Goal: Complete application form: Complete application form

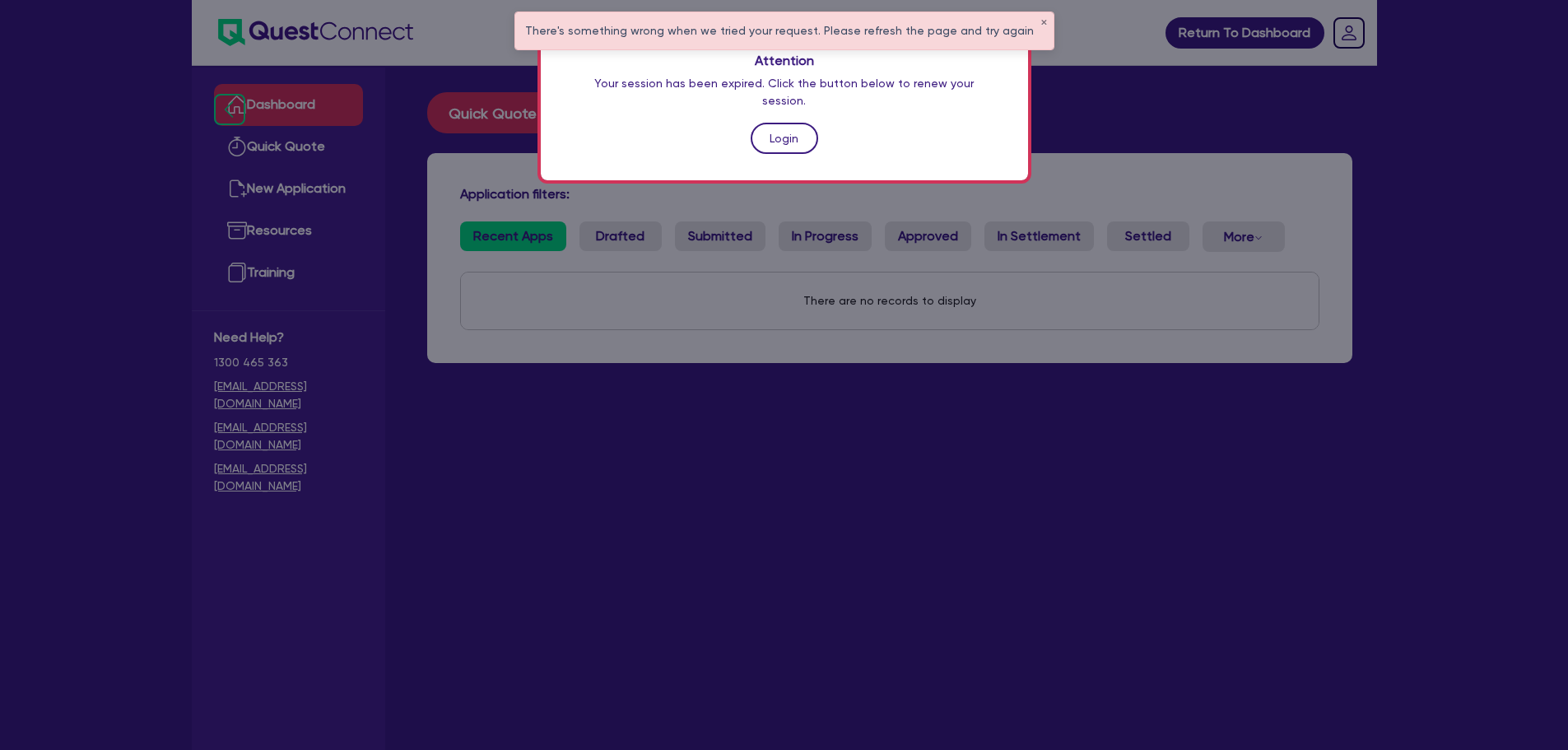
drag, startPoint x: 0, startPoint y: 0, endPoint x: 775, endPoint y: 131, distance: 786.0
click at [775, 131] on link "Login" at bounding box center [784, 138] width 67 height 31
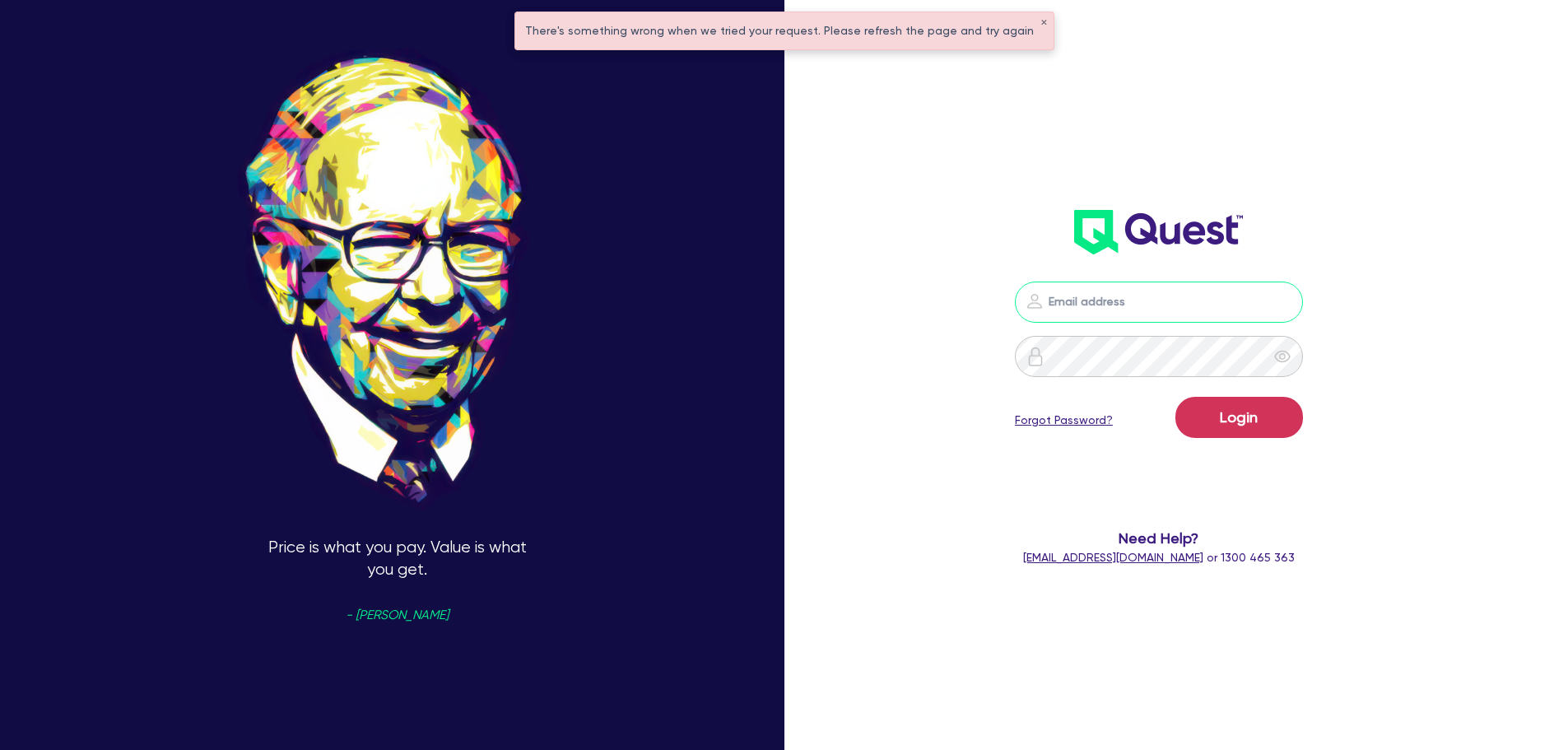
type input "[PERSON_NAME][EMAIL_ADDRESS][PERSON_NAME][DOMAIN_NAME]"
click at [1348, 521] on form "[PERSON_NAME][EMAIL_ADDRESS][PERSON_NAME][DOMAIN_NAME] Login Forgot Password? N…" at bounding box center [1159, 424] width 420 height 285
drag, startPoint x: 1405, startPoint y: 475, endPoint x: 1412, endPoint y: 443, distance: 32.8
click at [1412, 443] on div "[PERSON_NAME][EMAIL_ADDRESS][PERSON_NAME][DOMAIN_NAME] Login Forgot Password? N…" at bounding box center [1181, 375] width 523 height 877
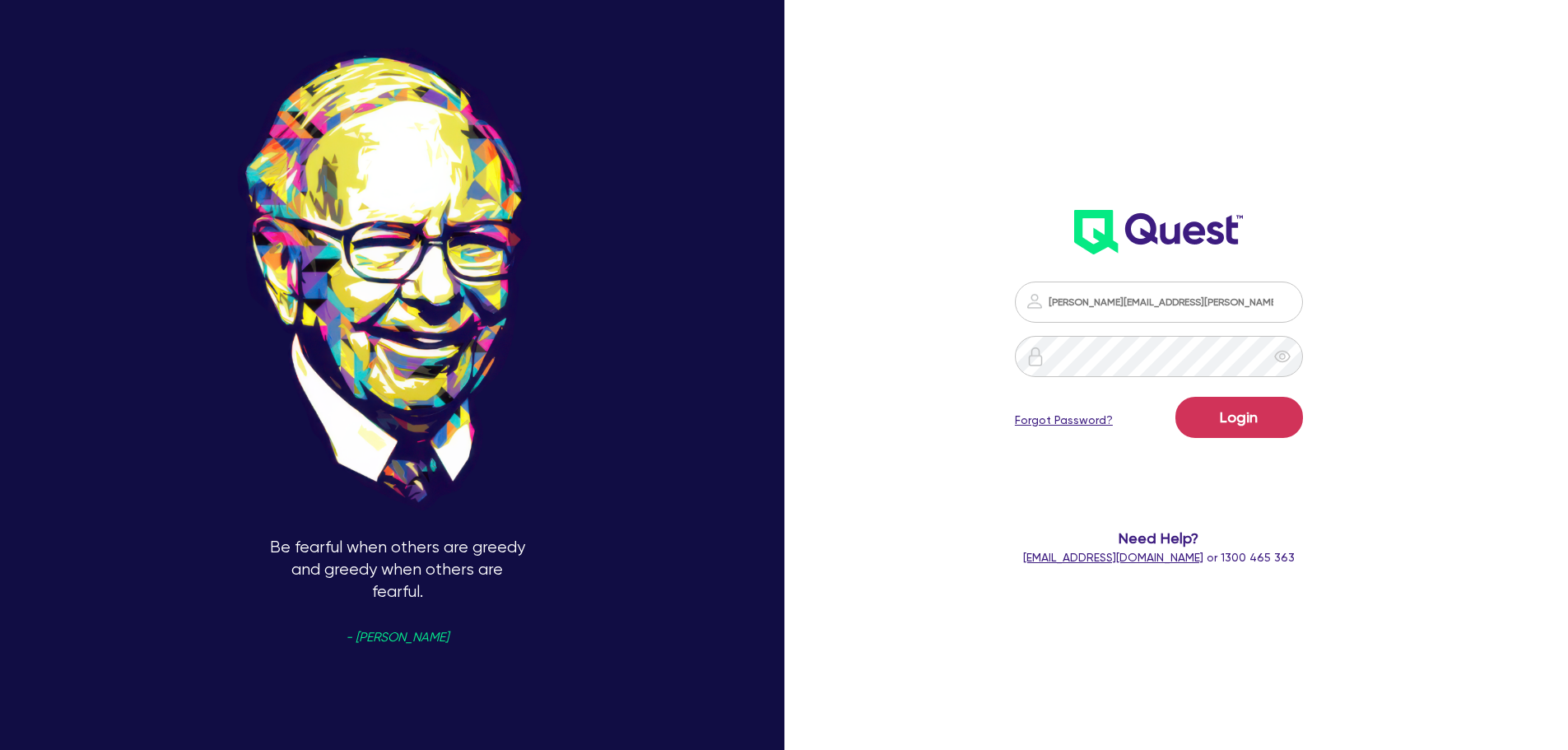
click at [1243, 391] on form "luke.clark@quest.finance Login Forgot Password? Need Help? help@quest.finance o…" at bounding box center [1159, 424] width 420 height 285
drag, startPoint x: 1236, startPoint y: 444, endPoint x: 1234, endPoint y: 411, distance: 33.1
click at [1234, 411] on form "luke.clark@quest.finance Login Forgot Password? Need Help? help@quest.finance o…" at bounding box center [1159, 424] width 420 height 285
click at [1234, 411] on button "Login" at bounding box center [1239, 417] width 127 height 41
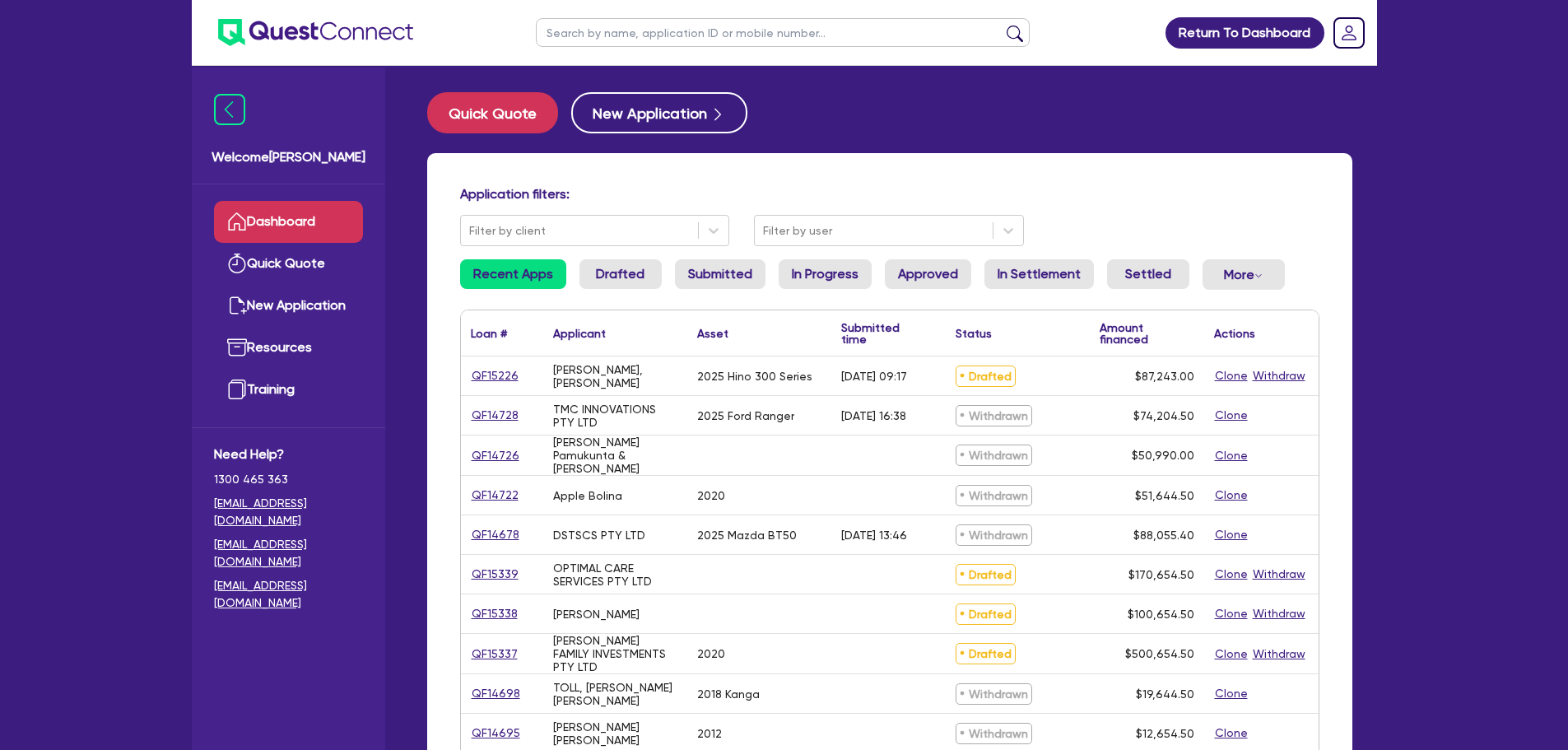
click at [569, 33] on input "text" at bounding box center [783, 32] width 494 height 28
type input "derek"
click at [1001, 25] on button "submit" at bounding box center [1015, 36] width 27 height 23
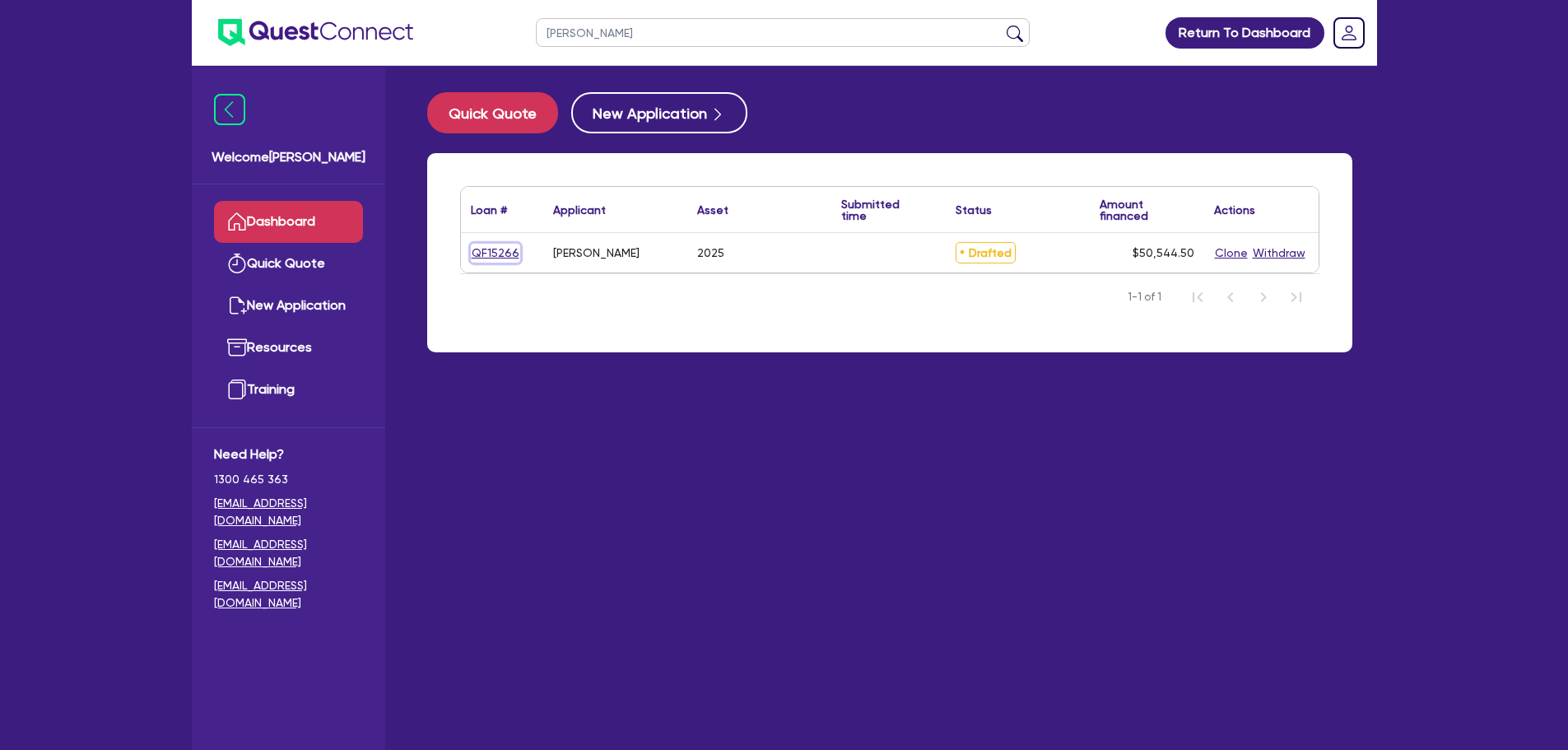
click at [493, 251] on link "QF15266" at bounding box center [495, 253] width 49 height 19
select select "TERTIARY_ASSETS"
select select "IT_EQUIPMENT"
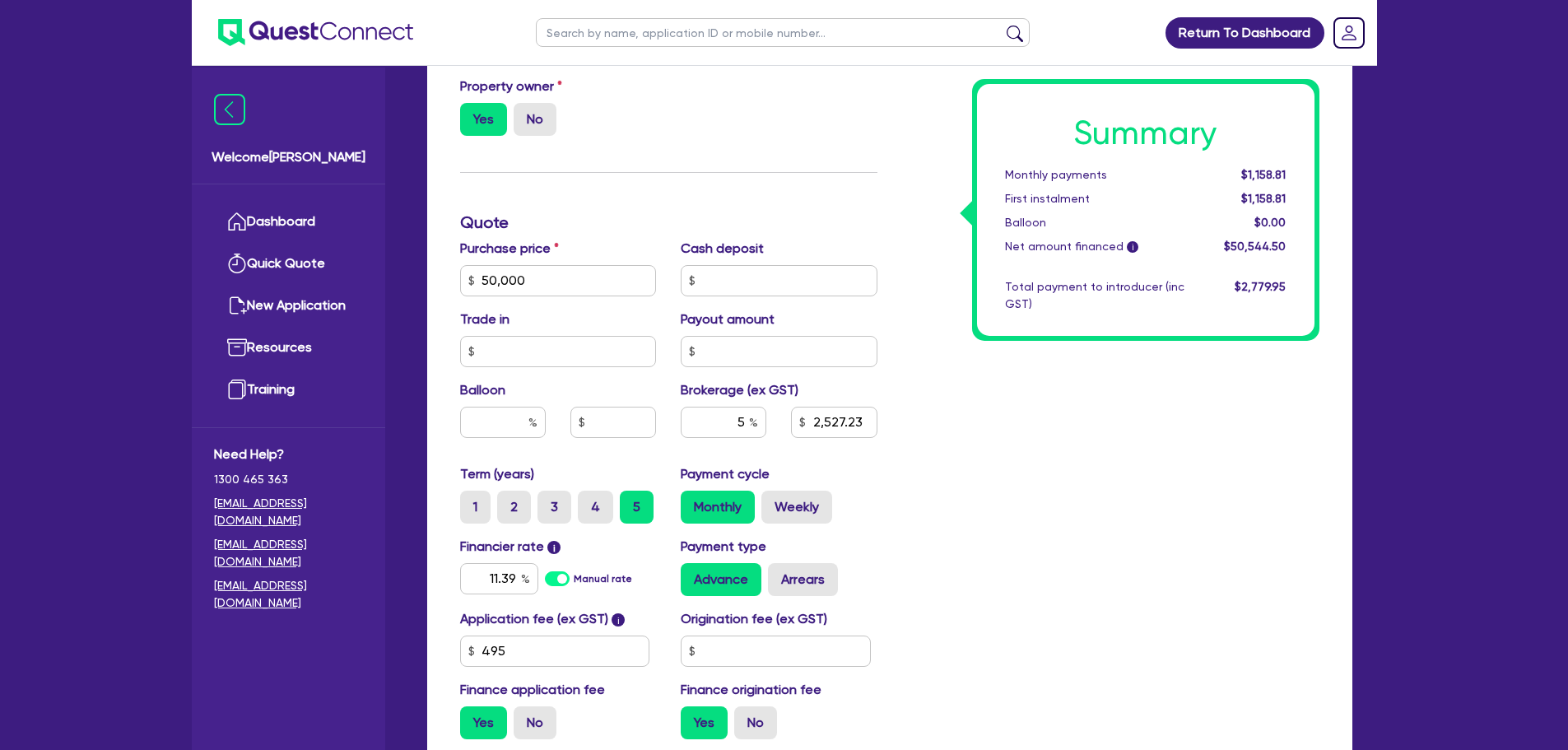
scroll to position [559, 0]
click at [953, 516] on div "Summary Monthly payments $1,158.81 First instalment $1,158.81 Balloon $0.00 Net…" at bounding box center [1111, 271] width 442 height 963
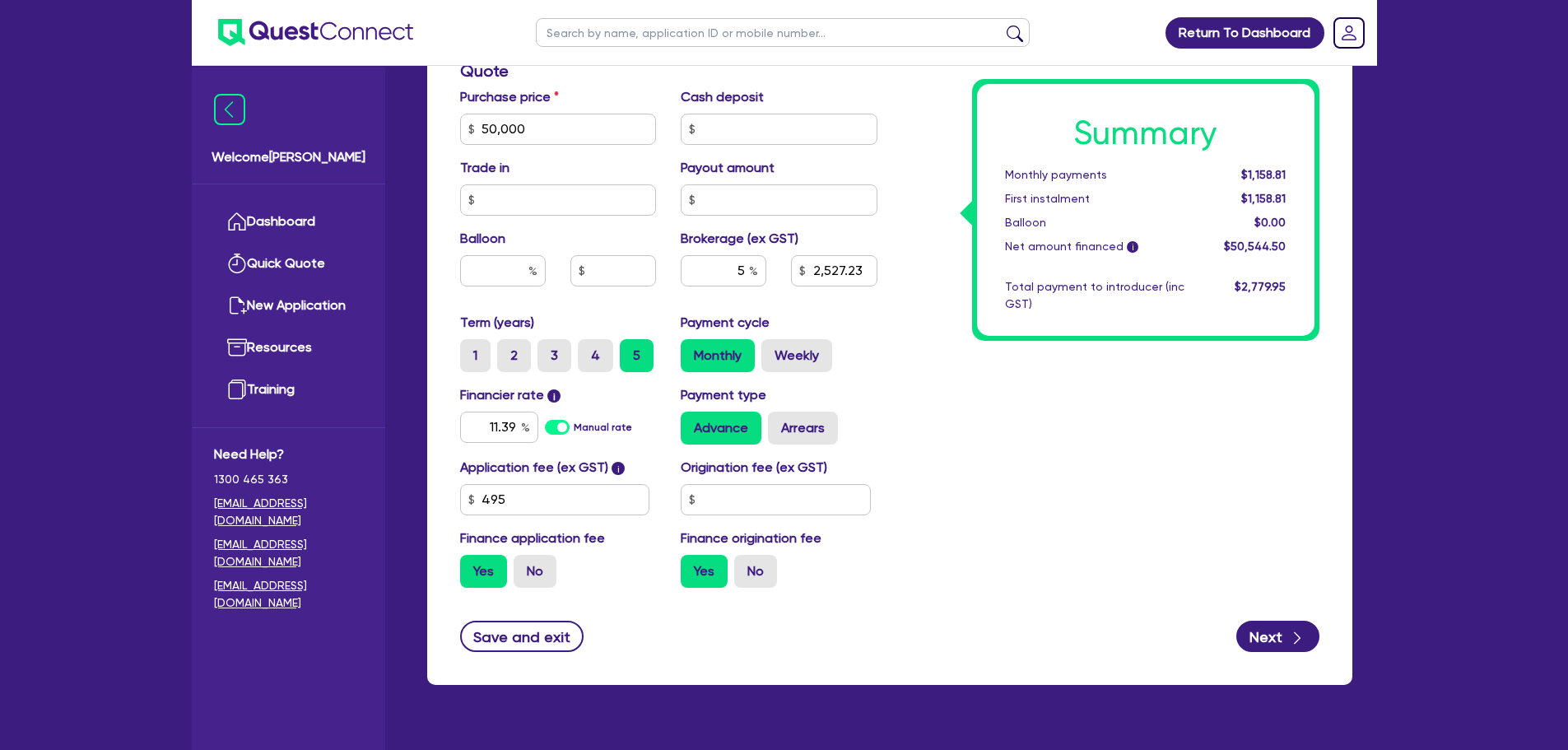
scroll to position [745, 0]
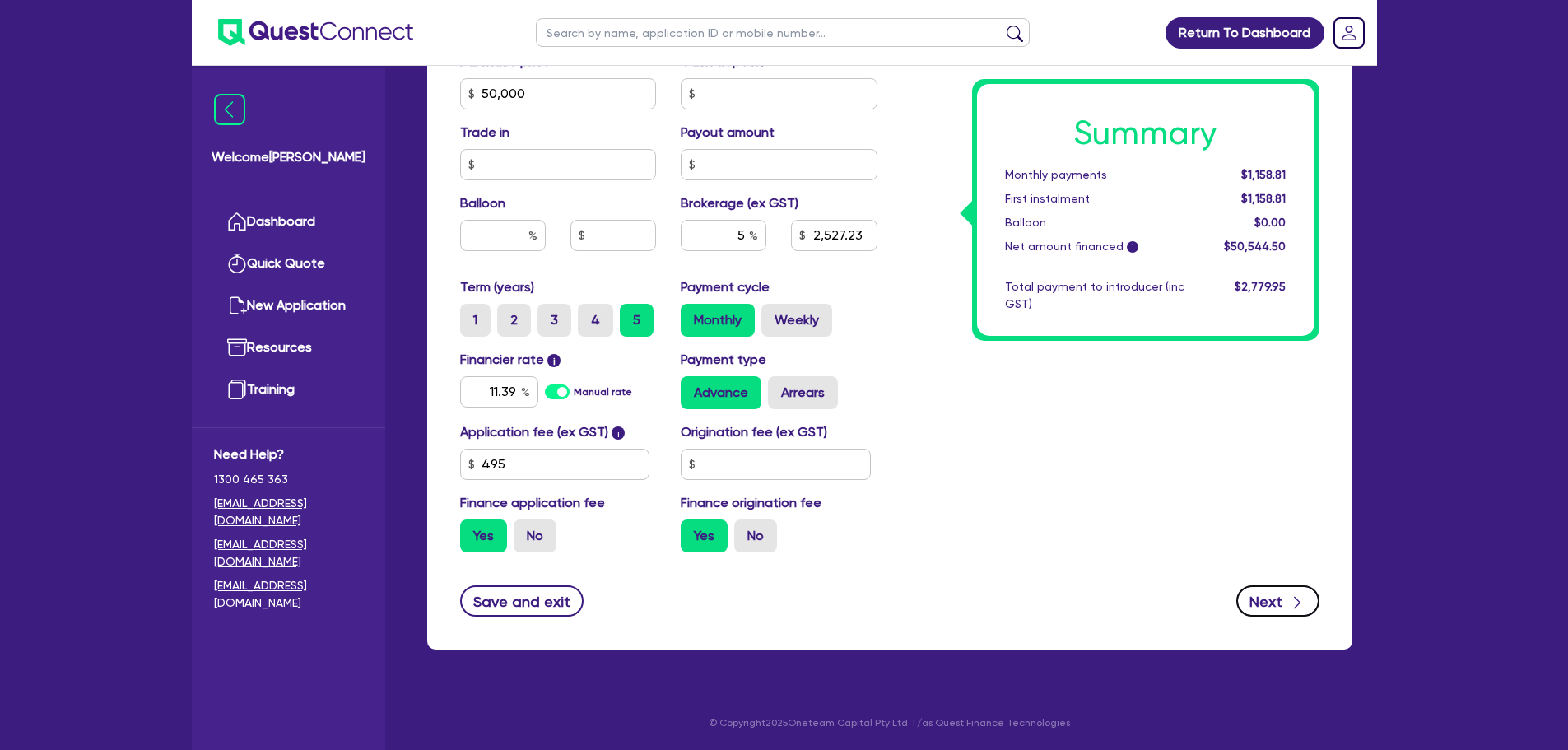
click at [1257, 593] on button "Next" at bounding box center [1278, 601] width 84 height 31
type input "50,000"
type input "2,527.23"
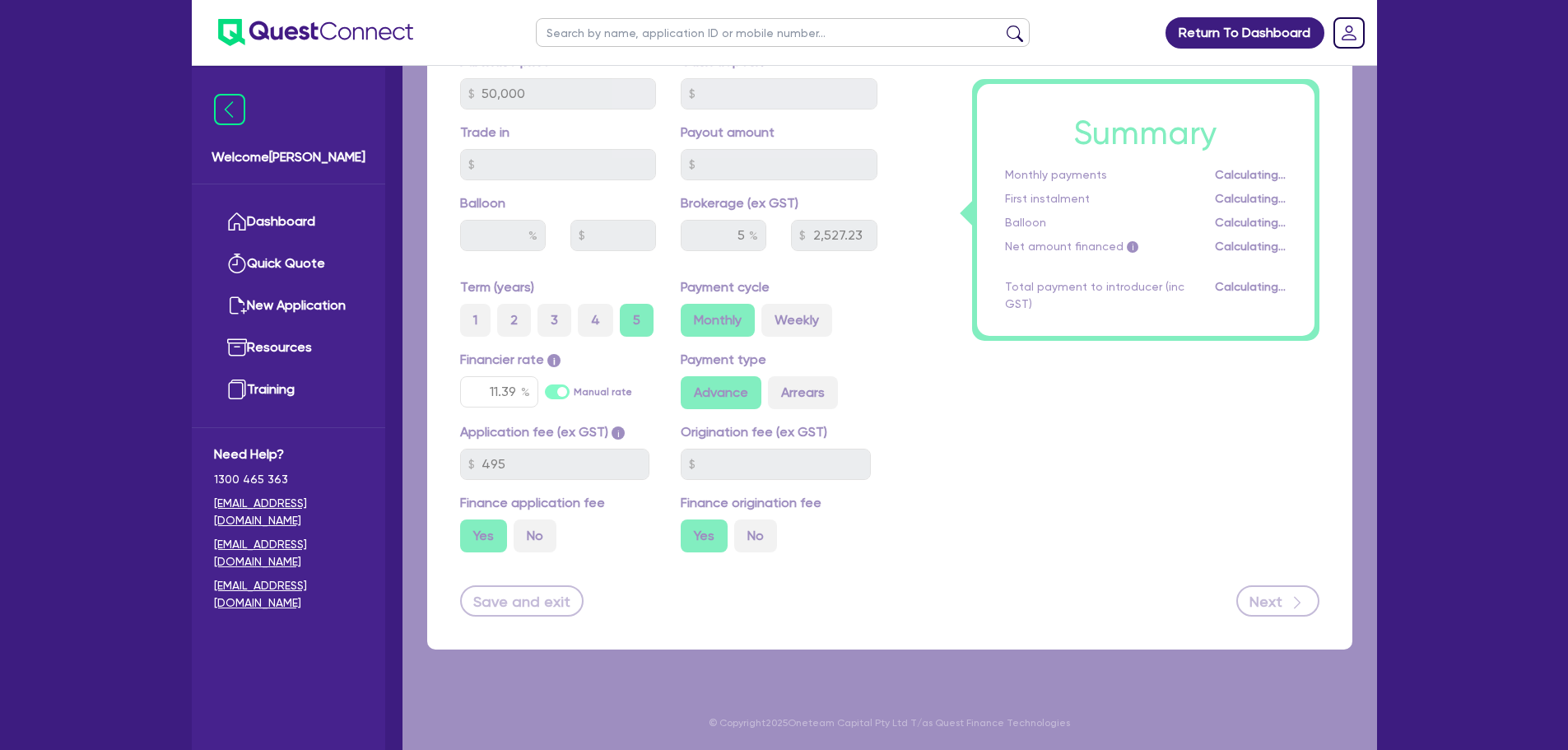
select select "SOLE_TRADER"
select select "AGRICULTURE"
select select "FARMERS"
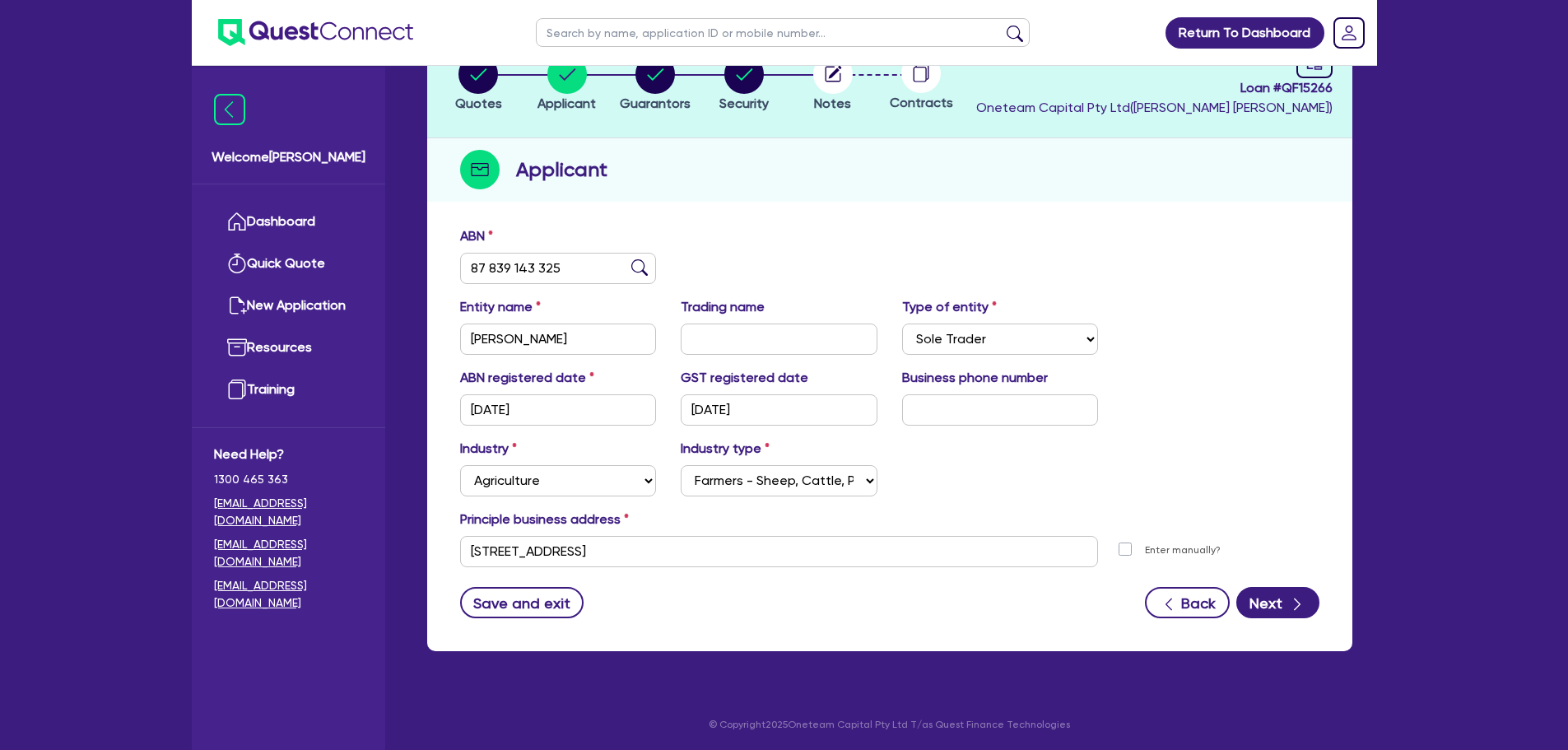
scroll to position [123, 0]
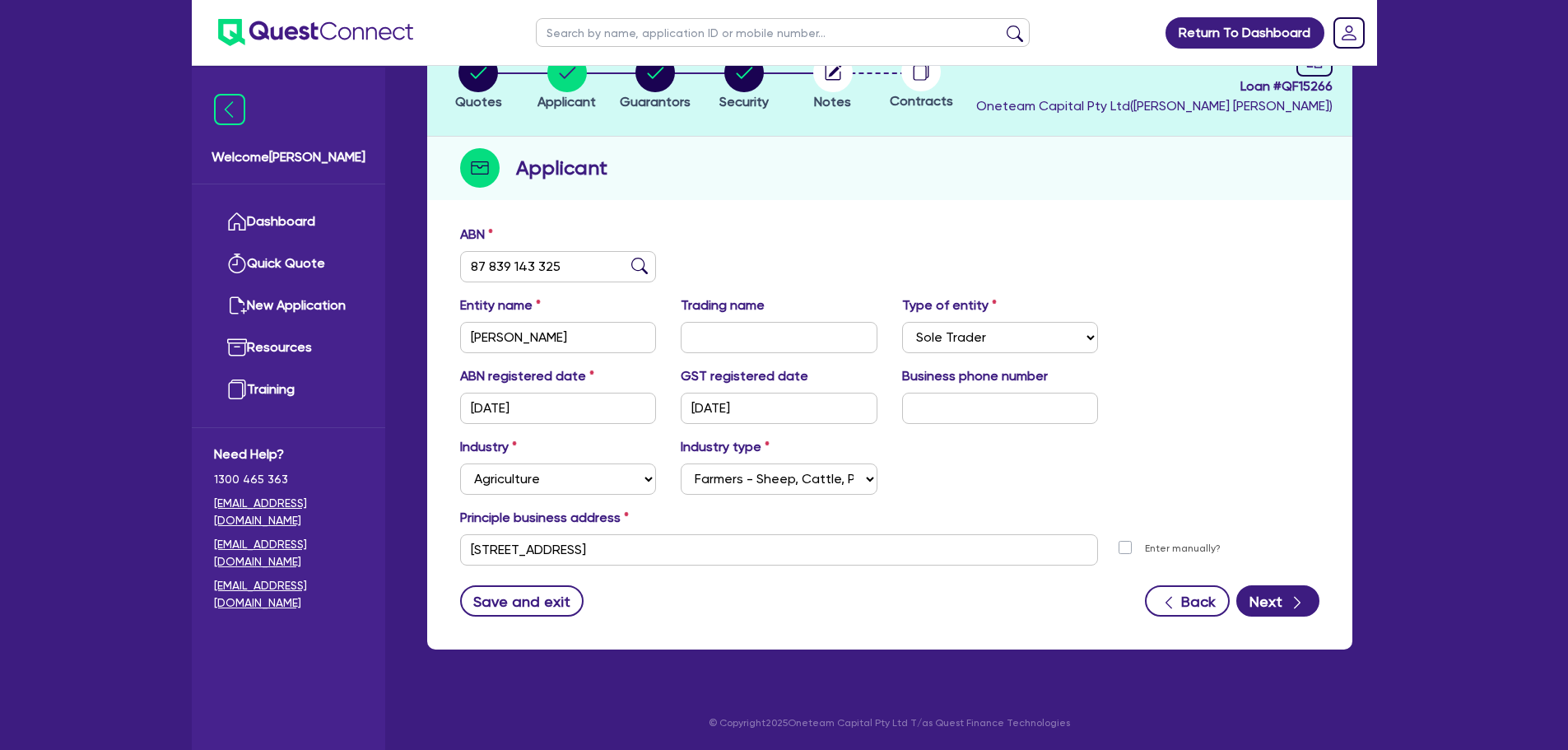
click at [988, 462] on div "Industry Select Accomodation & Food Services Administrative & Support Services …" at bounding box center [889, 472] width 884 height 71
click at [1274, 604] on button "Next" at bounding box center [1278, 601] width 84 height 31
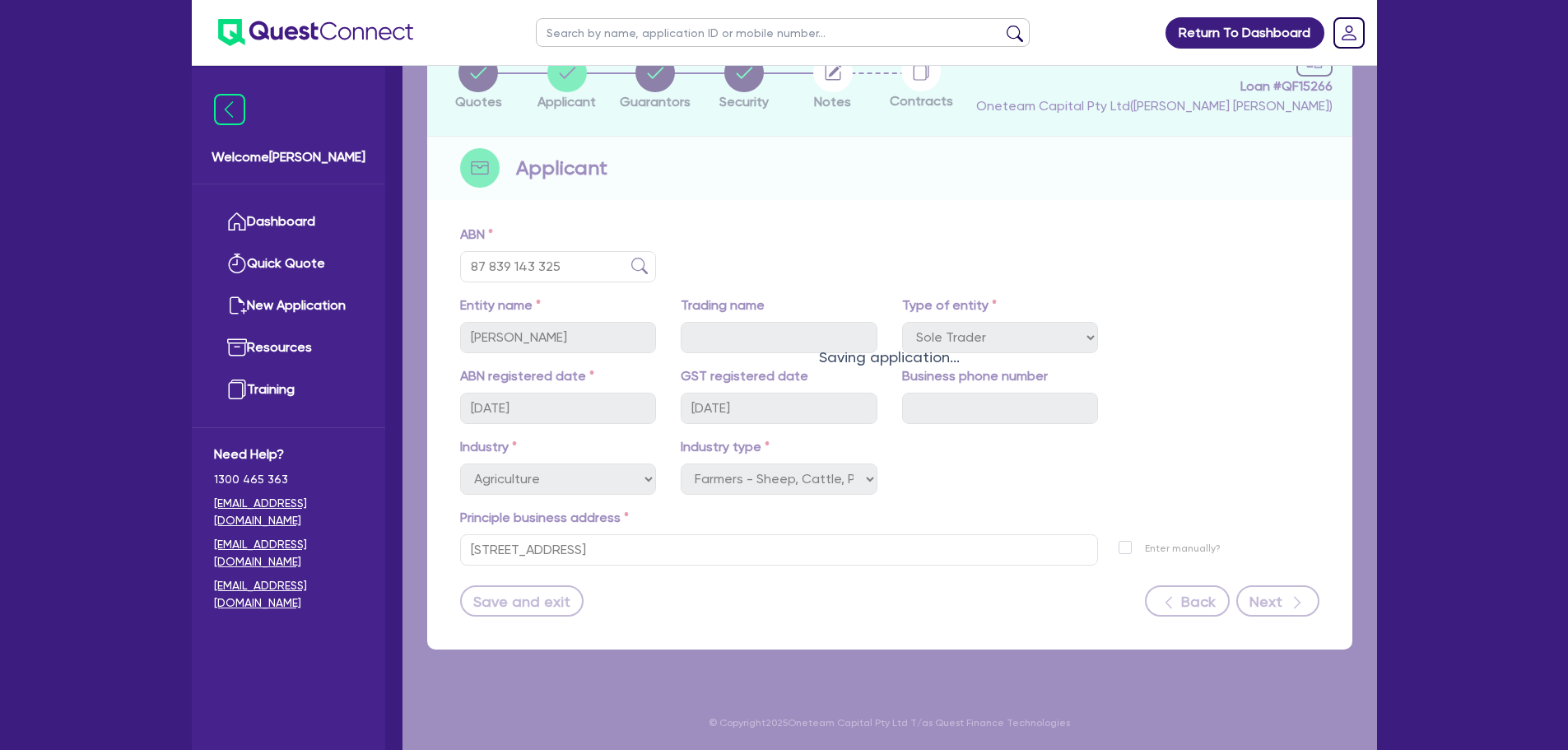
select select "MR"
select select "NSW"
select select "MARRIED"
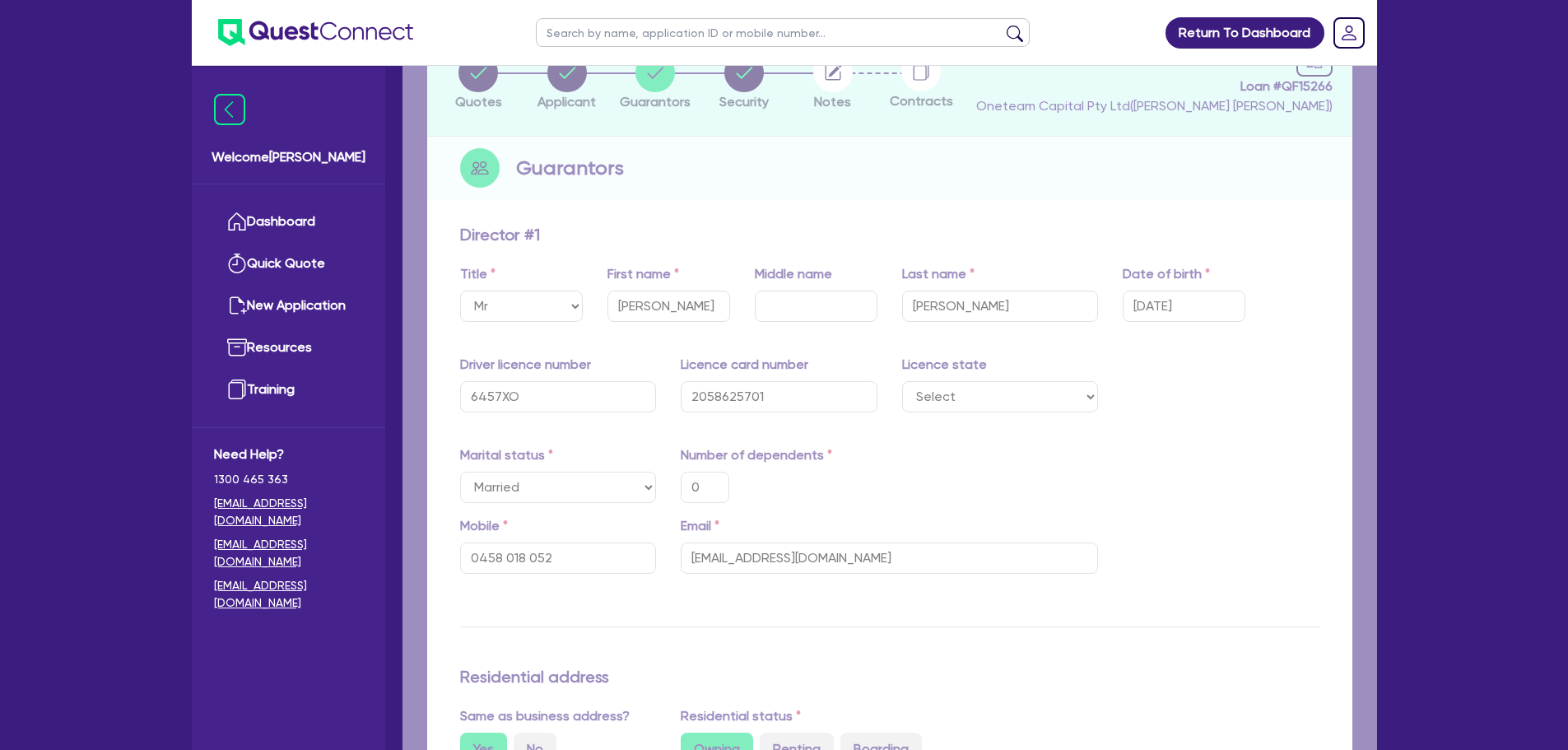
type input "0"
type input "0458 018 052"
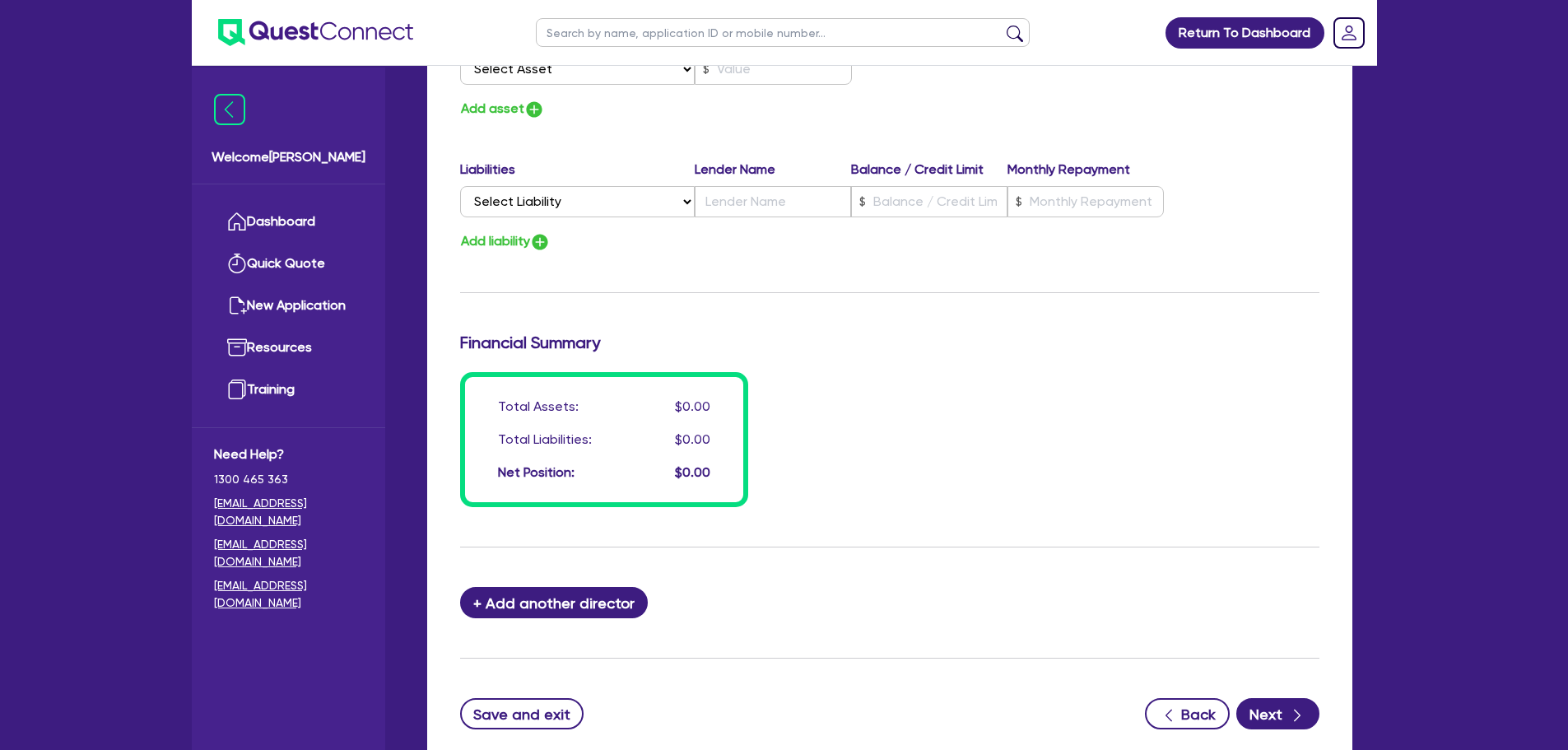
scroll to position [1172, 0]
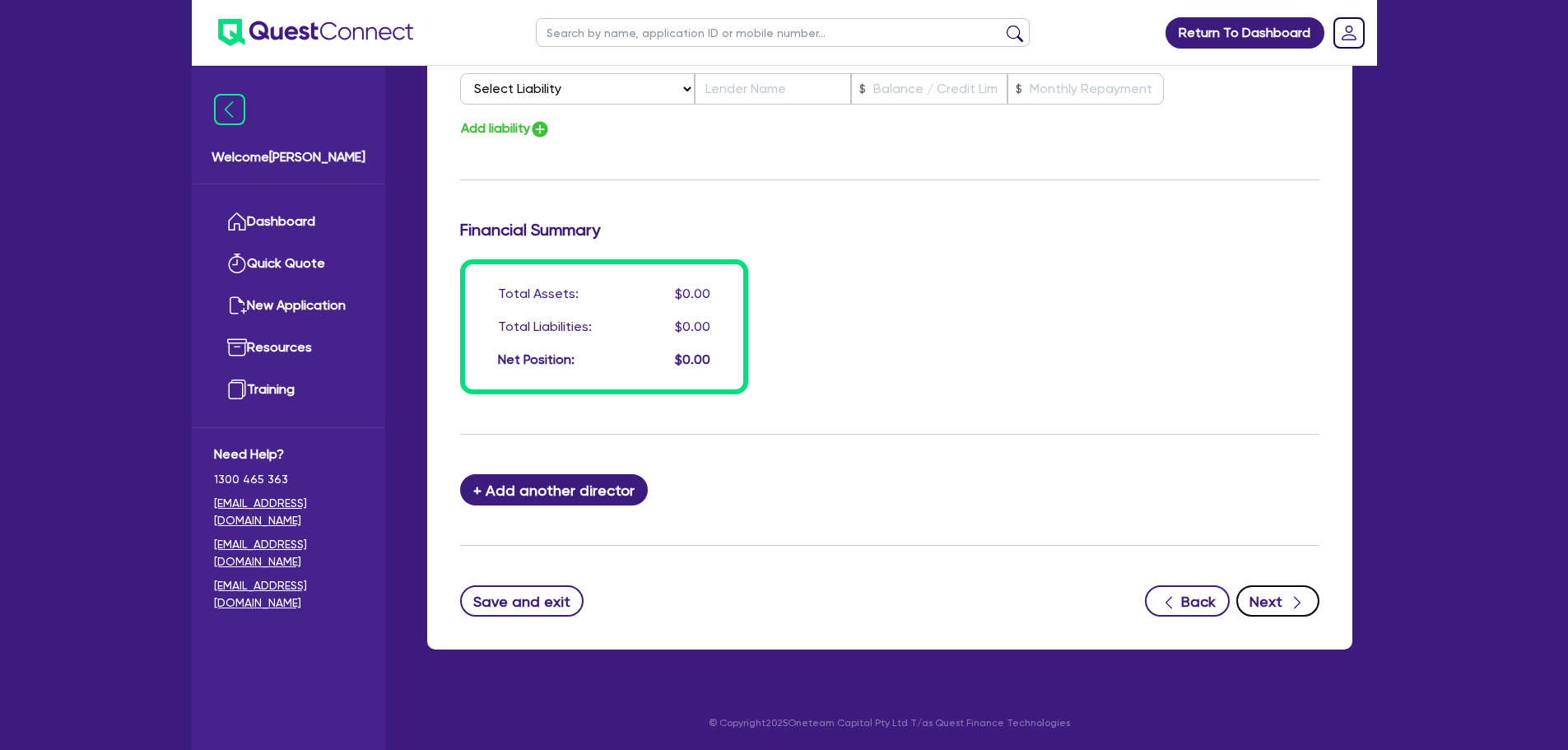
click at [1246, 604] on button "Next" at bounding box center [1278, 601] width 84 height 31
select select "TERTIARY_ASSETS"
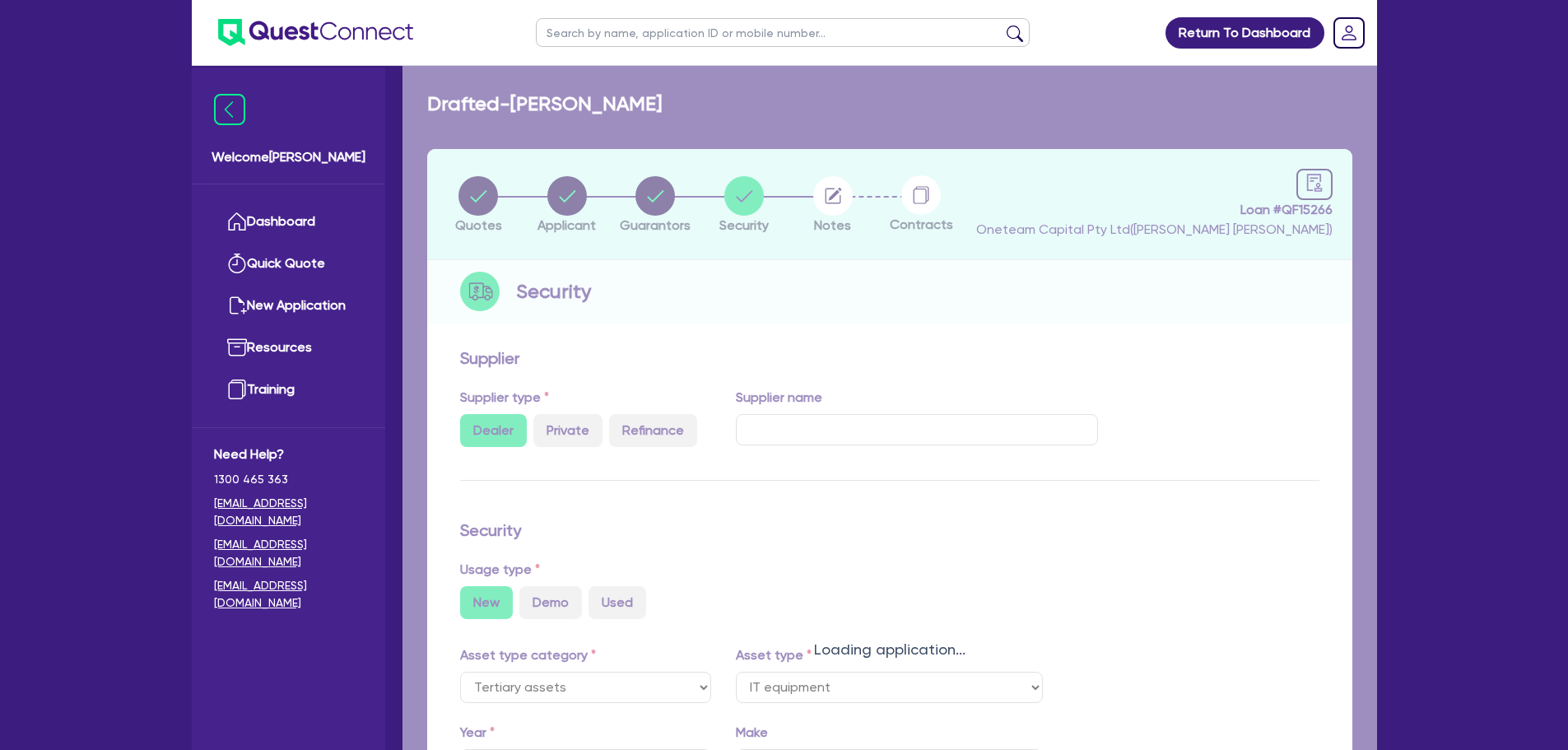
select select "IT_EQUIPMENT"
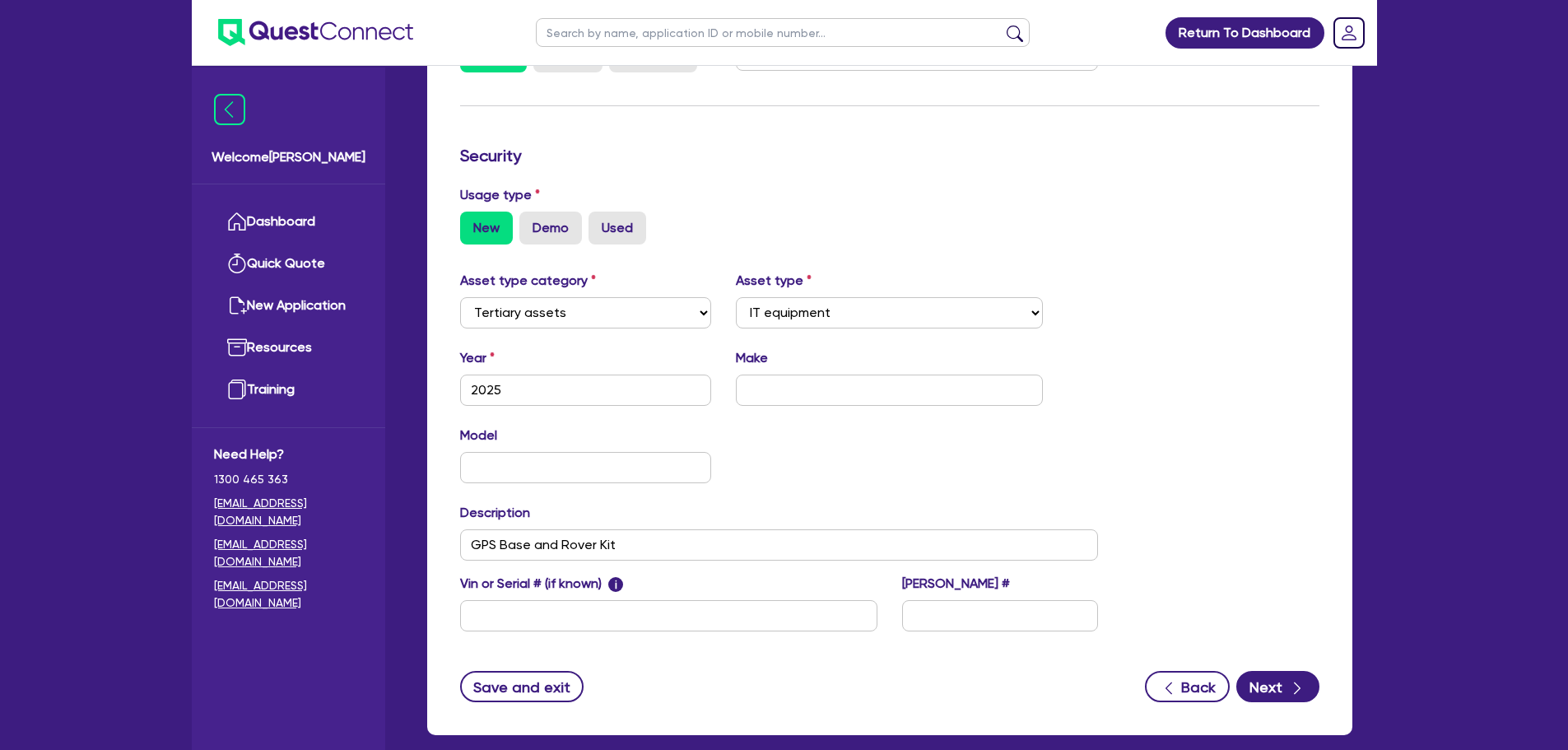
scroll to position [460, 0]
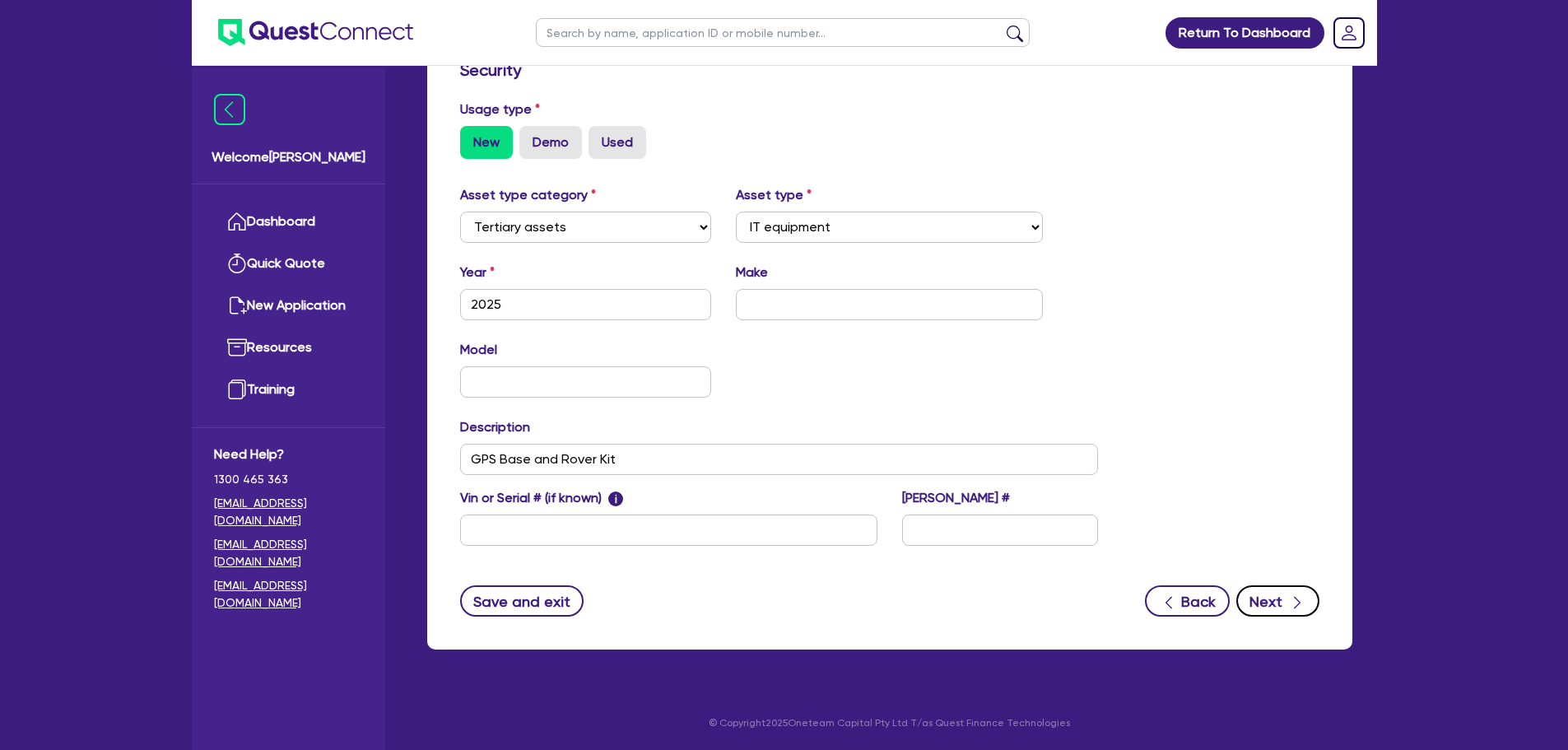
click at [1288, 608] on div "button" at bounding box center [1297, 602] width 18 height 21
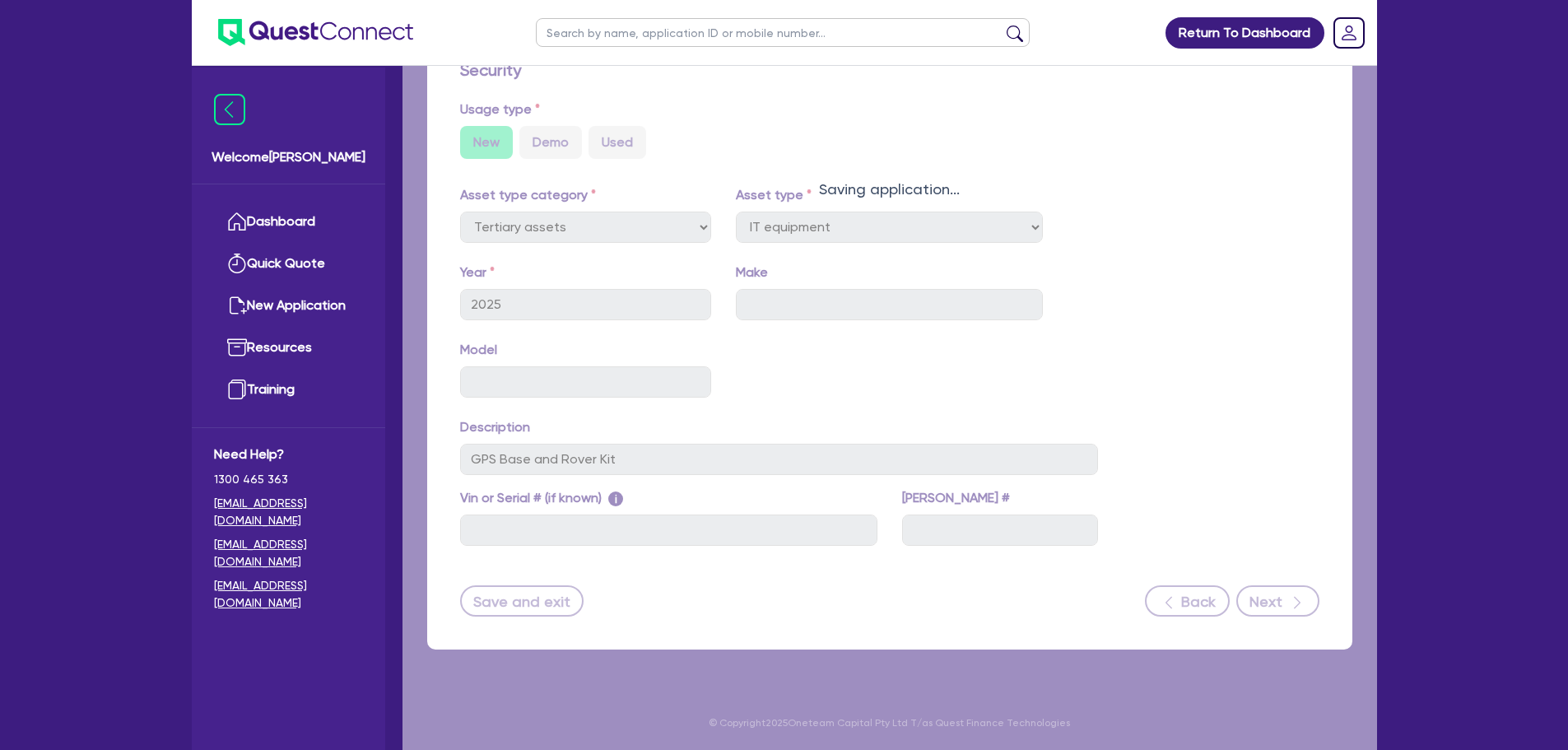
select select "Other"
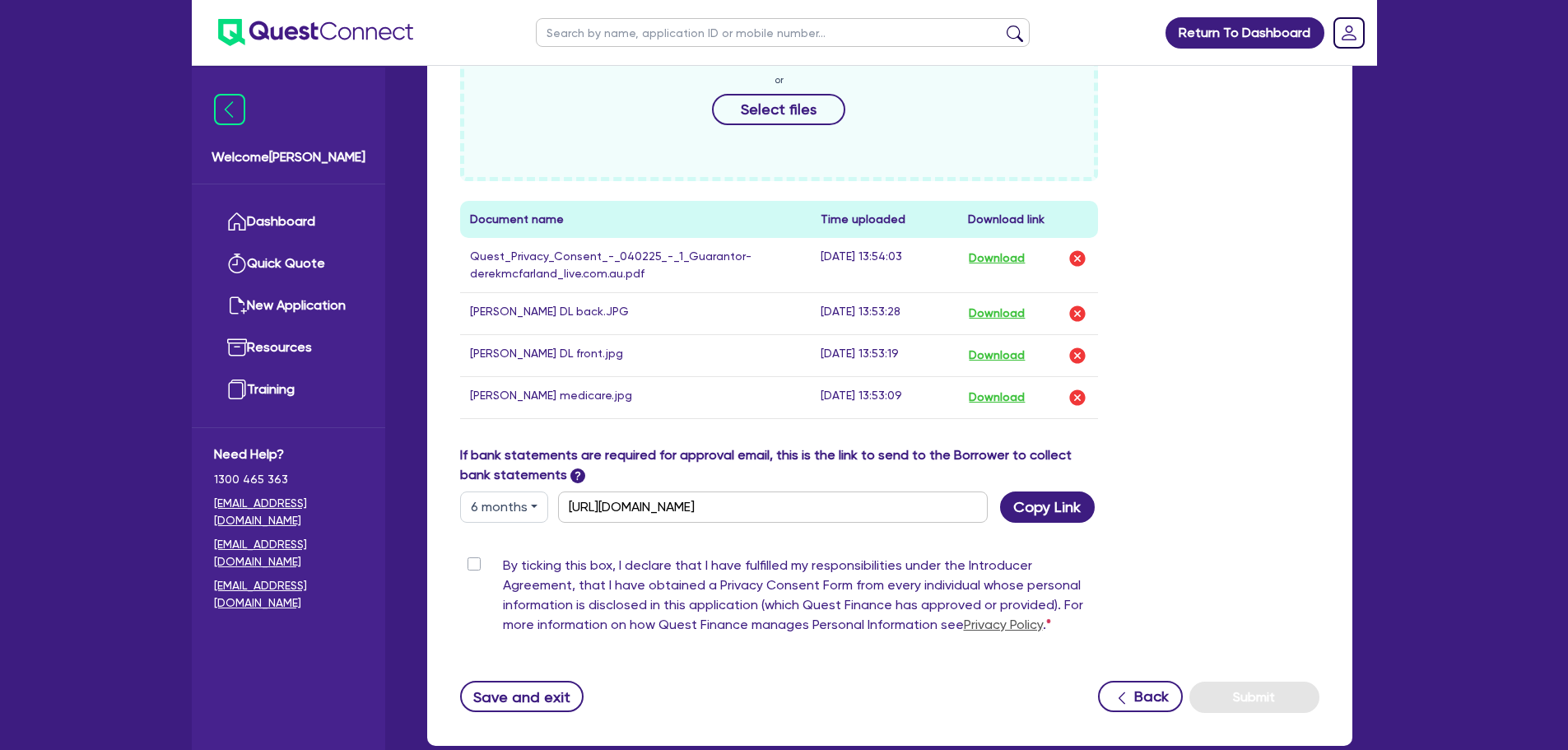
scroll to position [780, 0]
click at [1023, 396] on button "Download" at bounding box center [997, 397] width 58 height 22
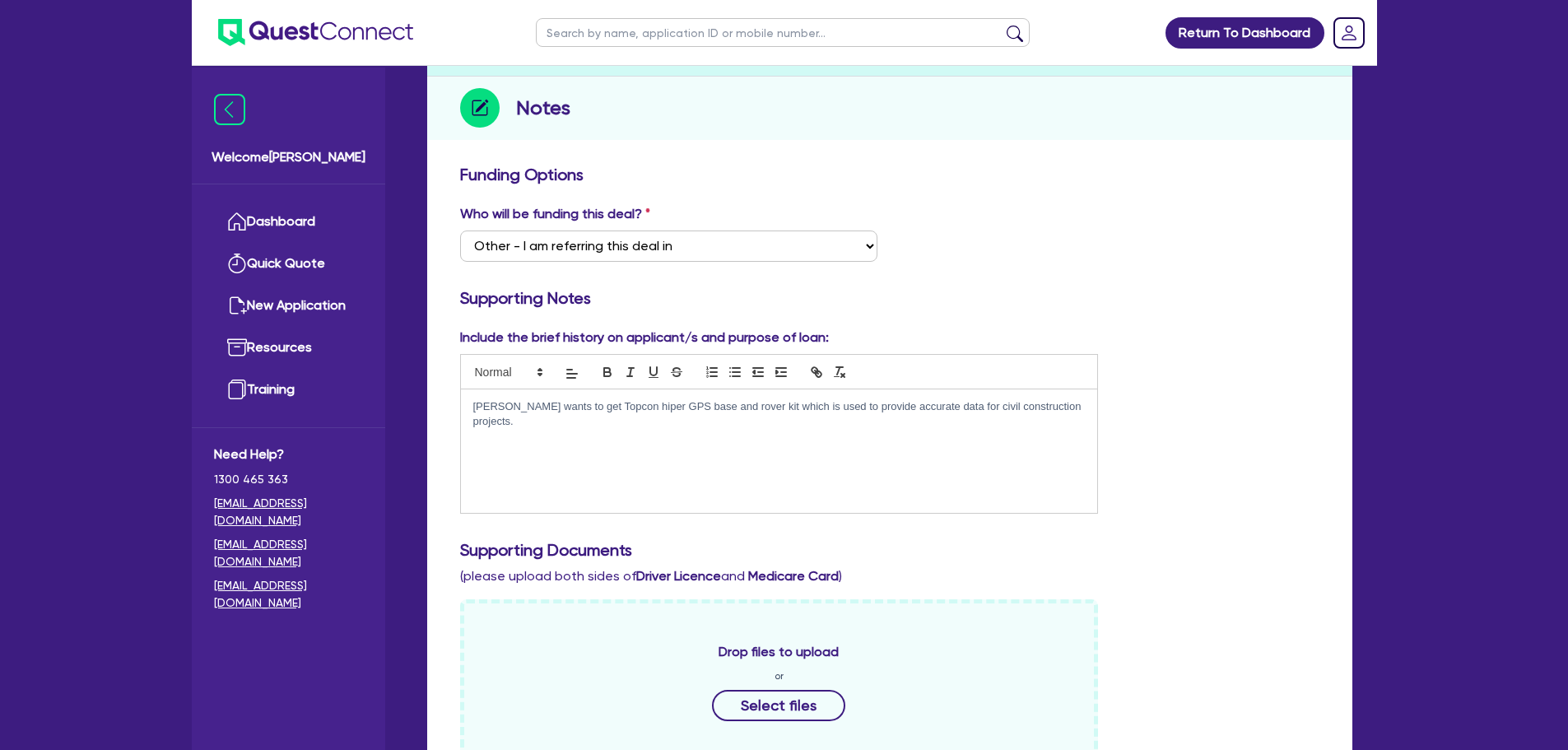
scroll to position [0, 0]
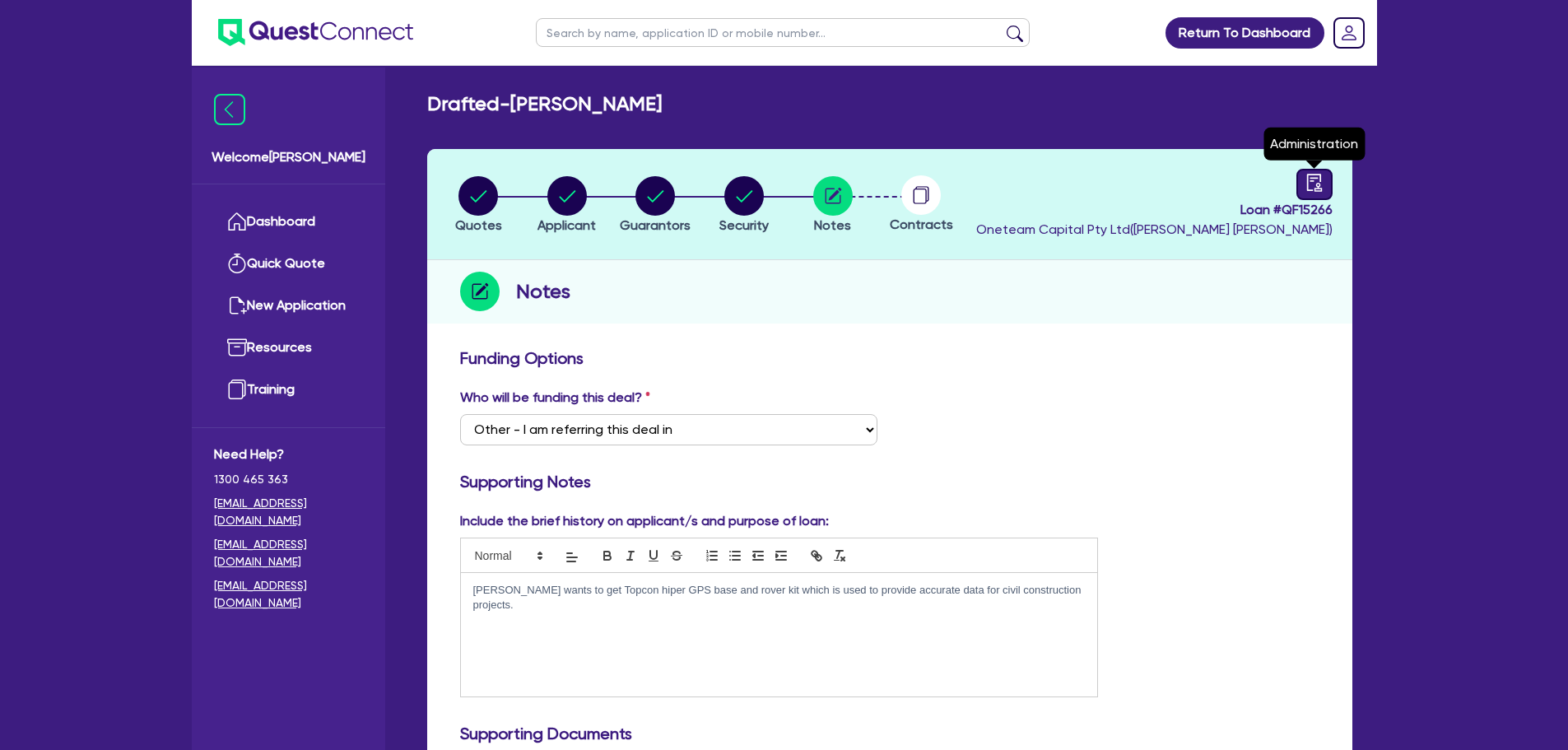
click at [1306, 185] on icon "audit" at bounding box center [1314, 182] width 18 height 18
select select "DRAFTED_NEW"
select select "Other"
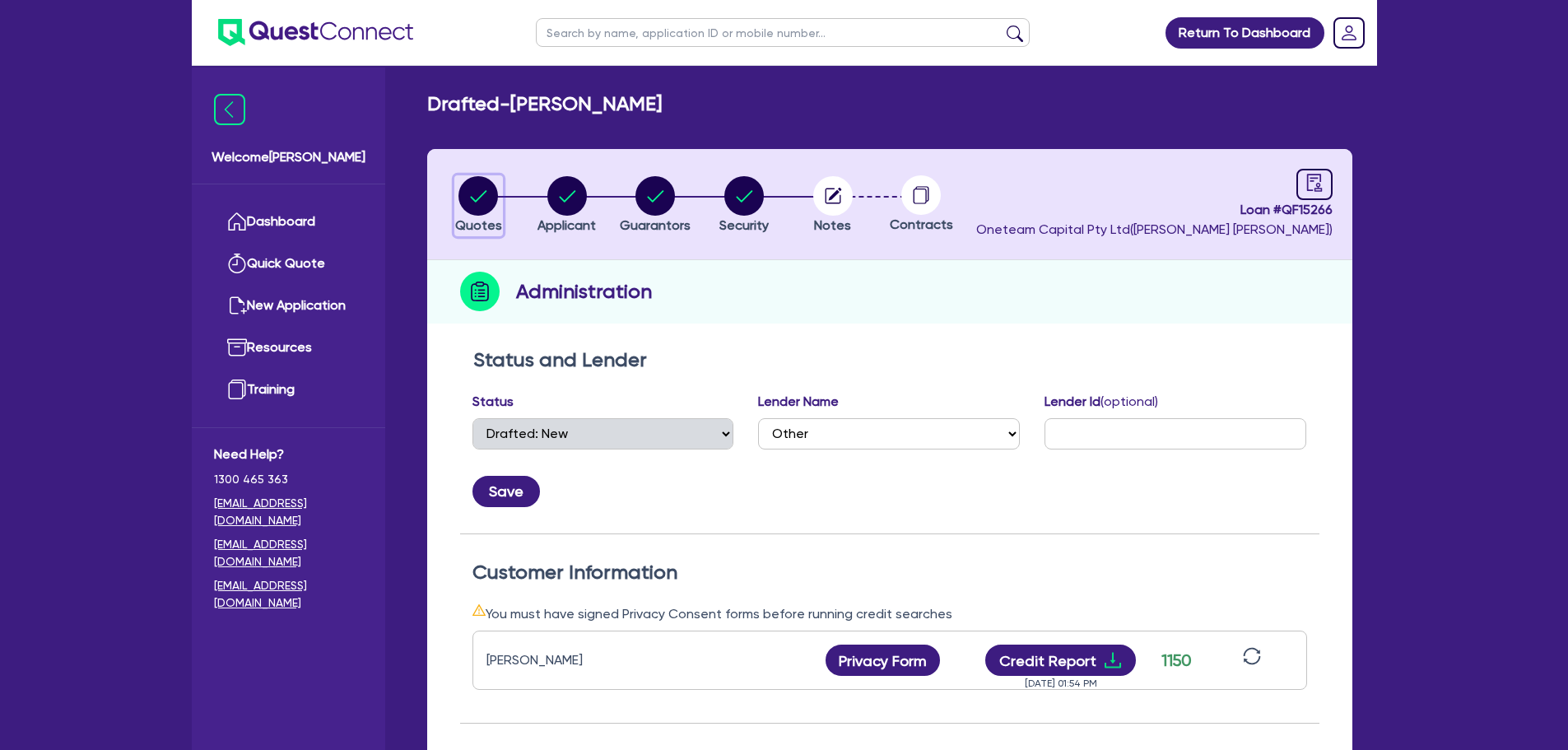
click at [477, 199] on icon "button" at bounding box center [478, 196] width 16 height 11
select select "TERTIARY_ASSETS"
select select "IT_EQUIPMENT"
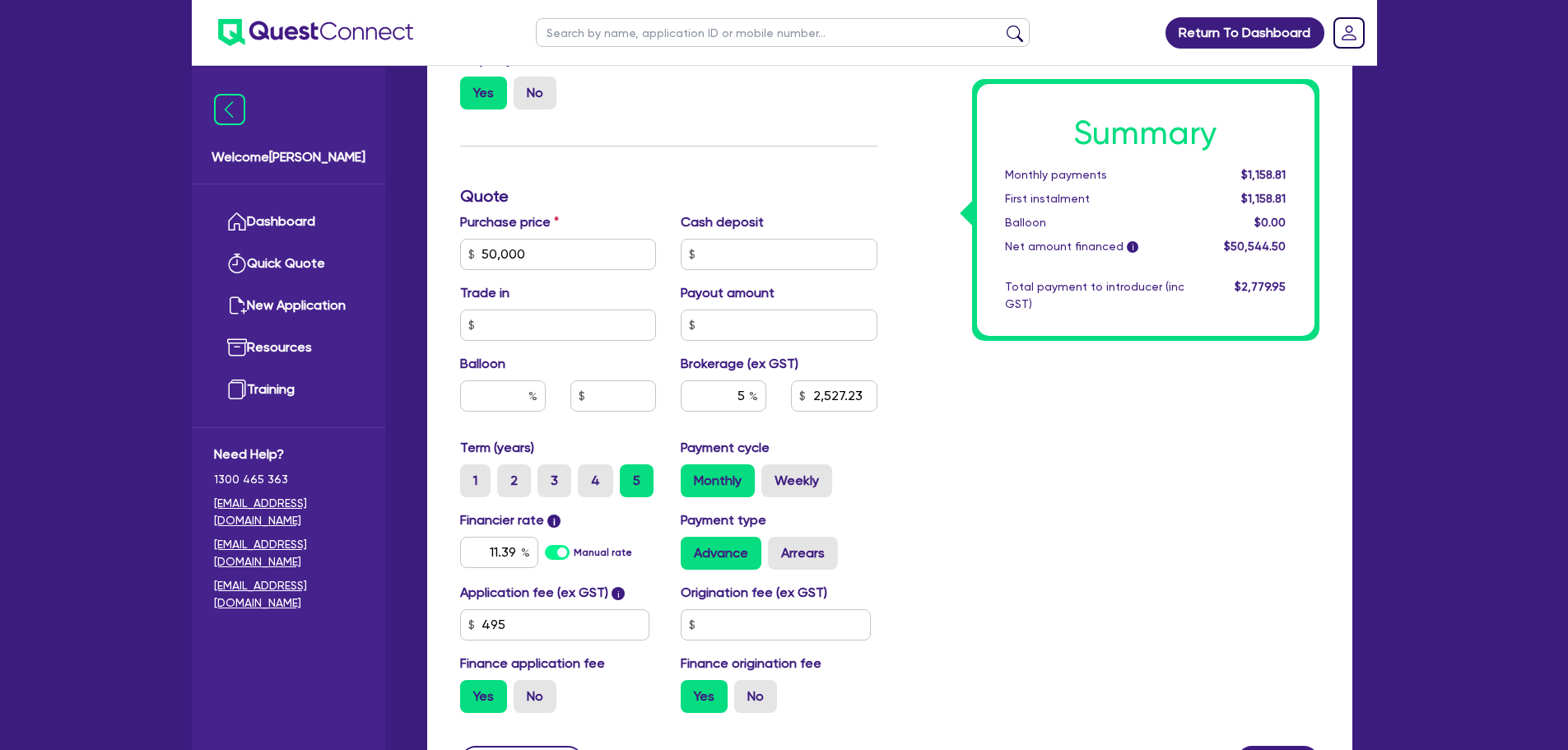
scroll to position [586, 0]
click at [513, 554] on input "11.39" at bounding box center [499, 551] width 78 height 31
type input "1"
type input "10.94"
type input "50,000"
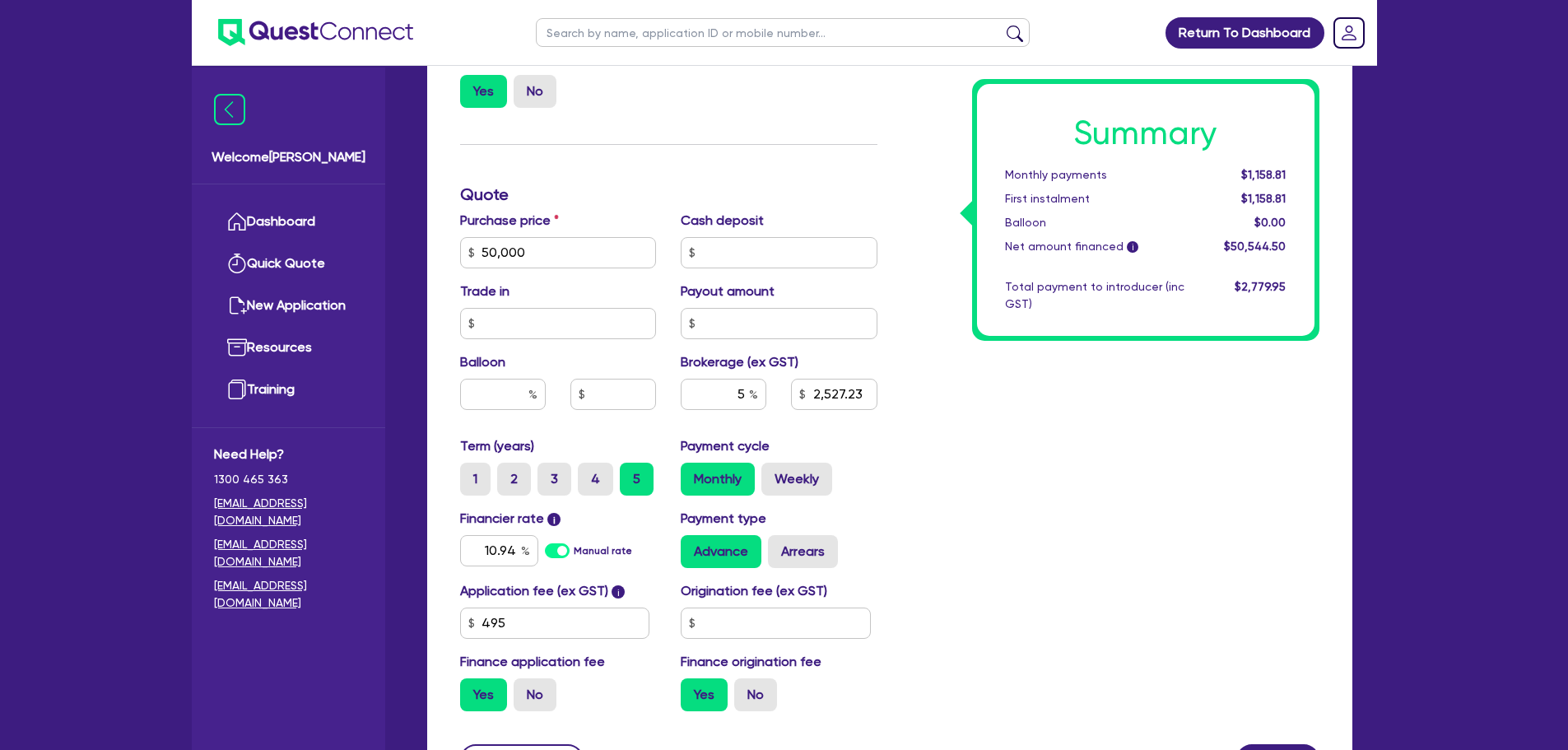
type input "2,527.23"
click at [1052, 539] on div "Summary Monthly payments $1,158.81 First instalment $1,158.81 Balloon $0.00 Net…" at bounding box center [1111, 243] width 442 height 963
type input "50,000"
type input "2,527.23"
click at [745, 394] on input "5" at bounding box center [723, 394] width 85 height 31
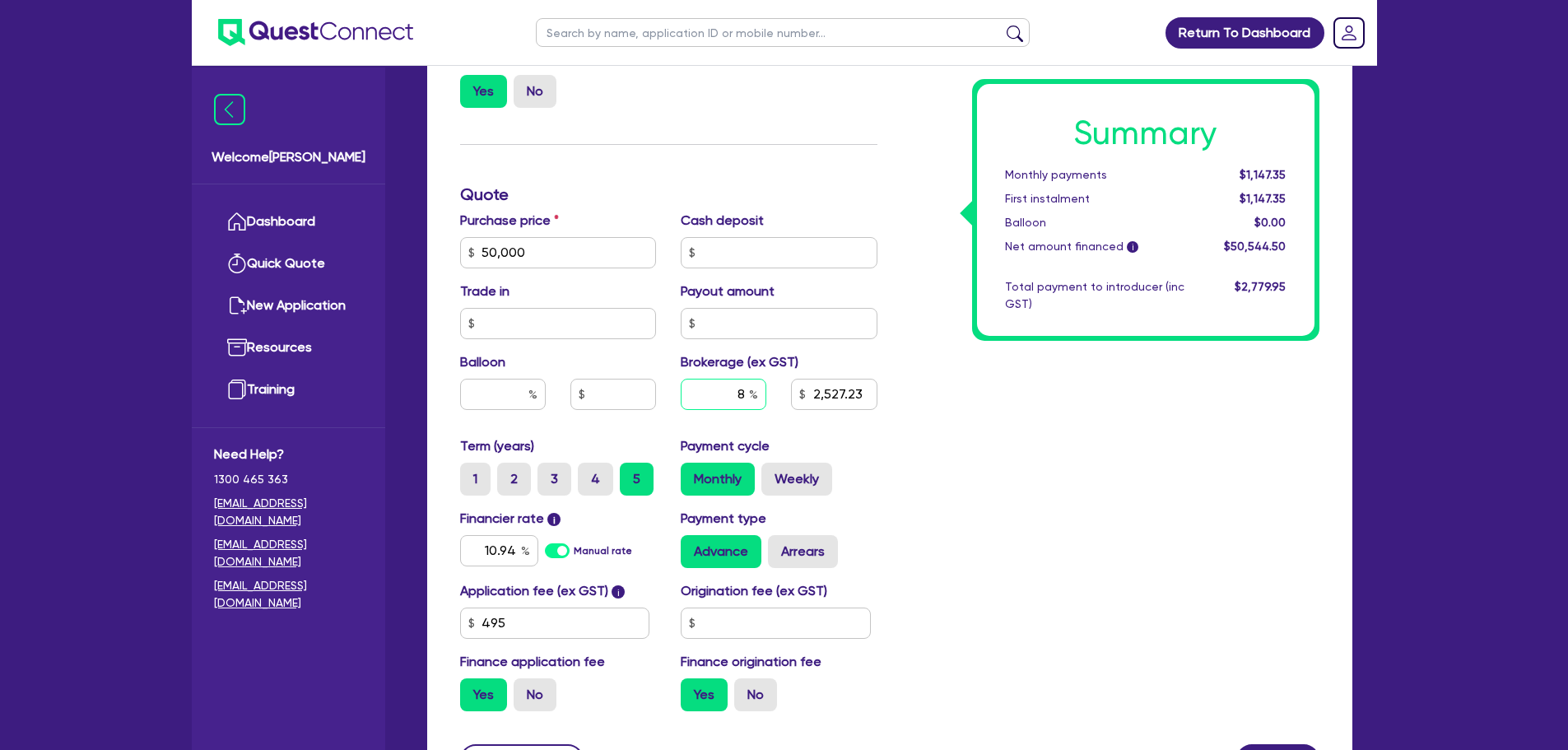
type input "8"
type input "50,000"
type input "2,527.23"
type input "50,000"
type input "4,043.56"
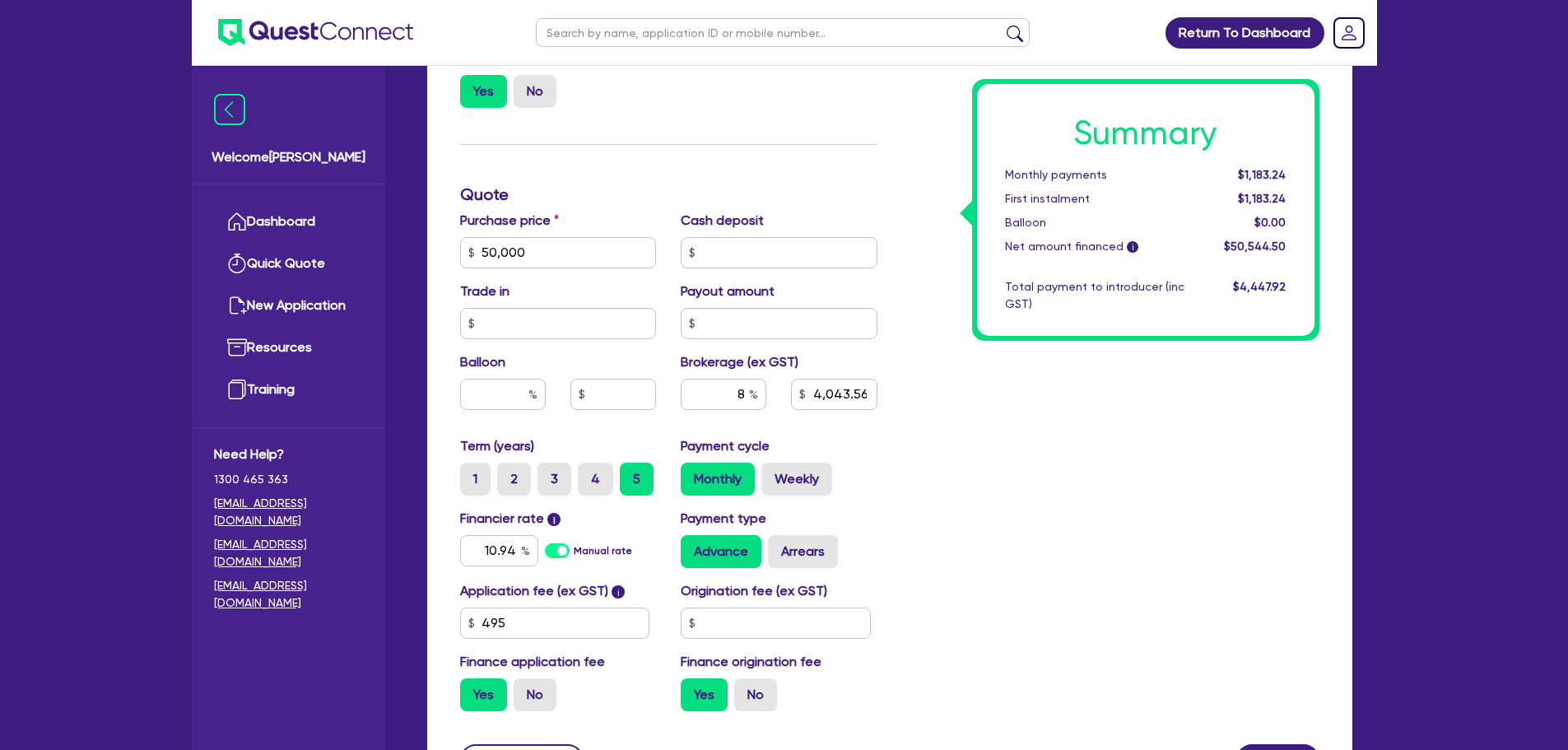
click at [987, 454] on div "Summary Monthly payments $1,183.24 First instalment $1,183.24 Balloon $0.00 Net…" at bounding box center [1111, 243] width 442 height 963
click at [747, 400] on input "8" at bounding box center [723, 394] width 85 height 31
type input "6"
type input "50,000"
type input "4,043.56"
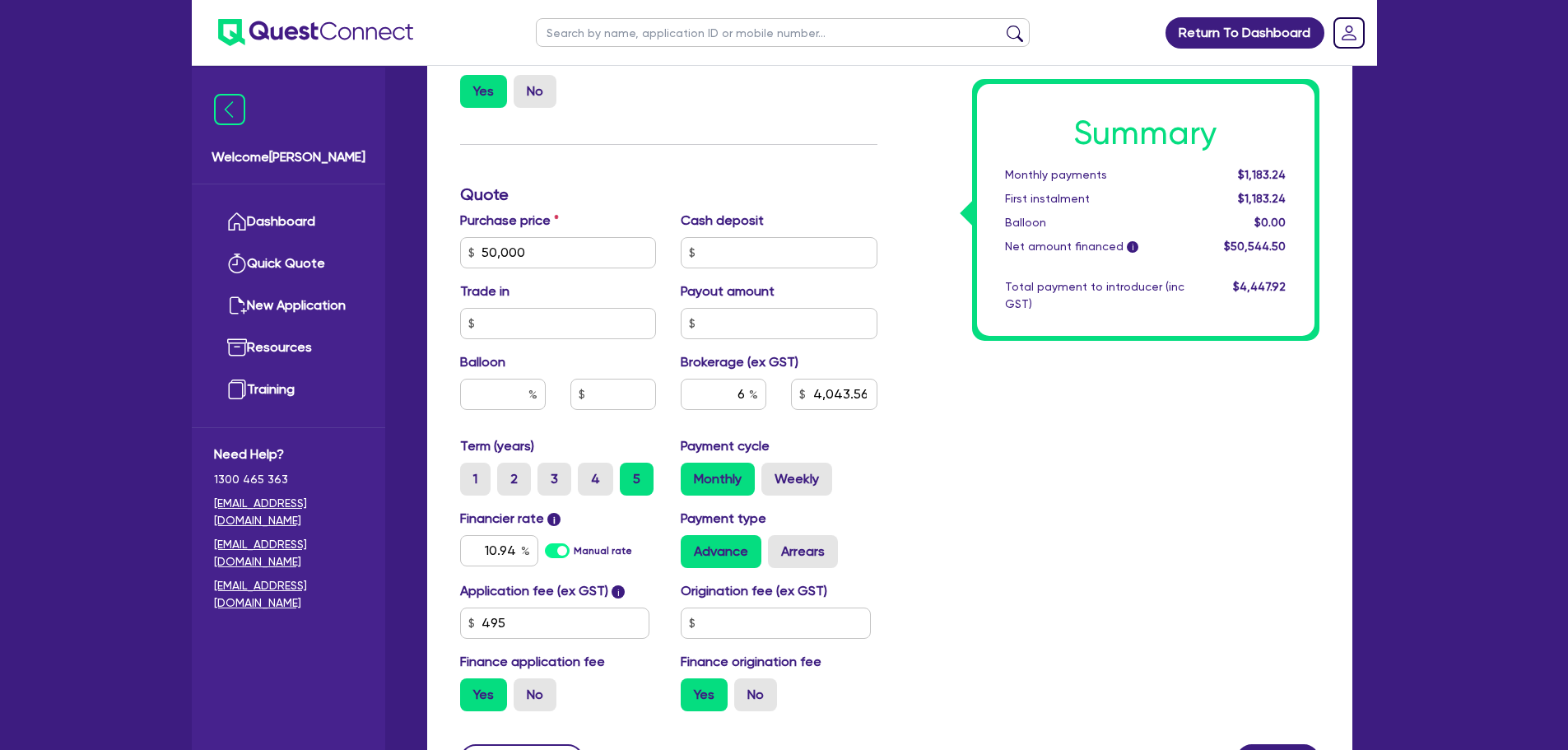
type input "50,000"
type input "3,032.67"
click at [1192, 535] on div "Summary Monthly payments $1,183.24 First instalment $1,183.24 Balloon $0.00 Net…" at bounding box center [1111, 243] width 442 height 963
click at [749, 399] on input "6" at bounding box center [723, 394] width 85 height 31
type input "5"
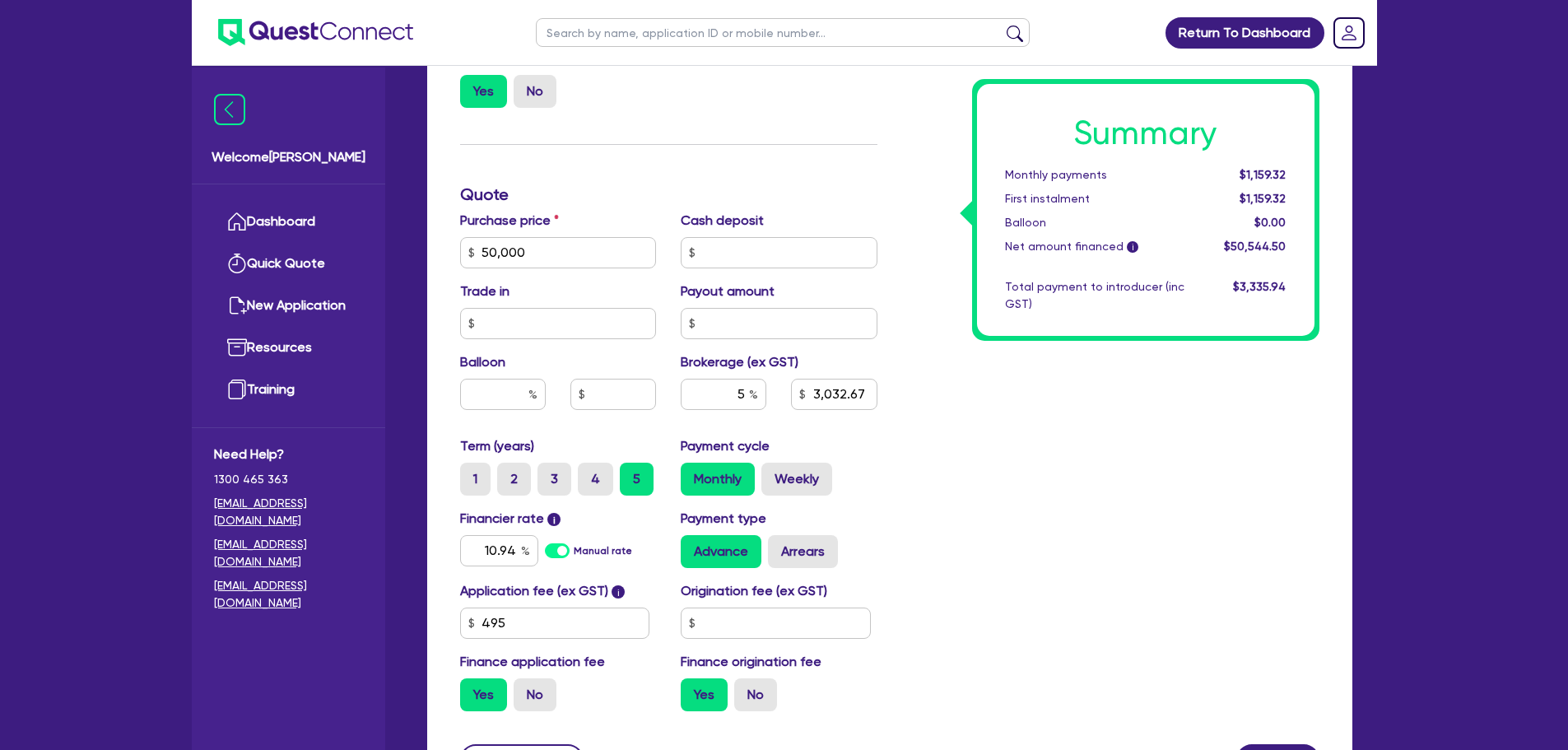
type input "50,000"
type input "3,032.67"
type input "50,000"
type input "2,527.23"
click at [986, 505] on div "Summary Monthly payments $1,147.35 First instalment $1,147.35 Balloon $0.00 Net…" at bounding box center [1111, 243] width 442 height 963
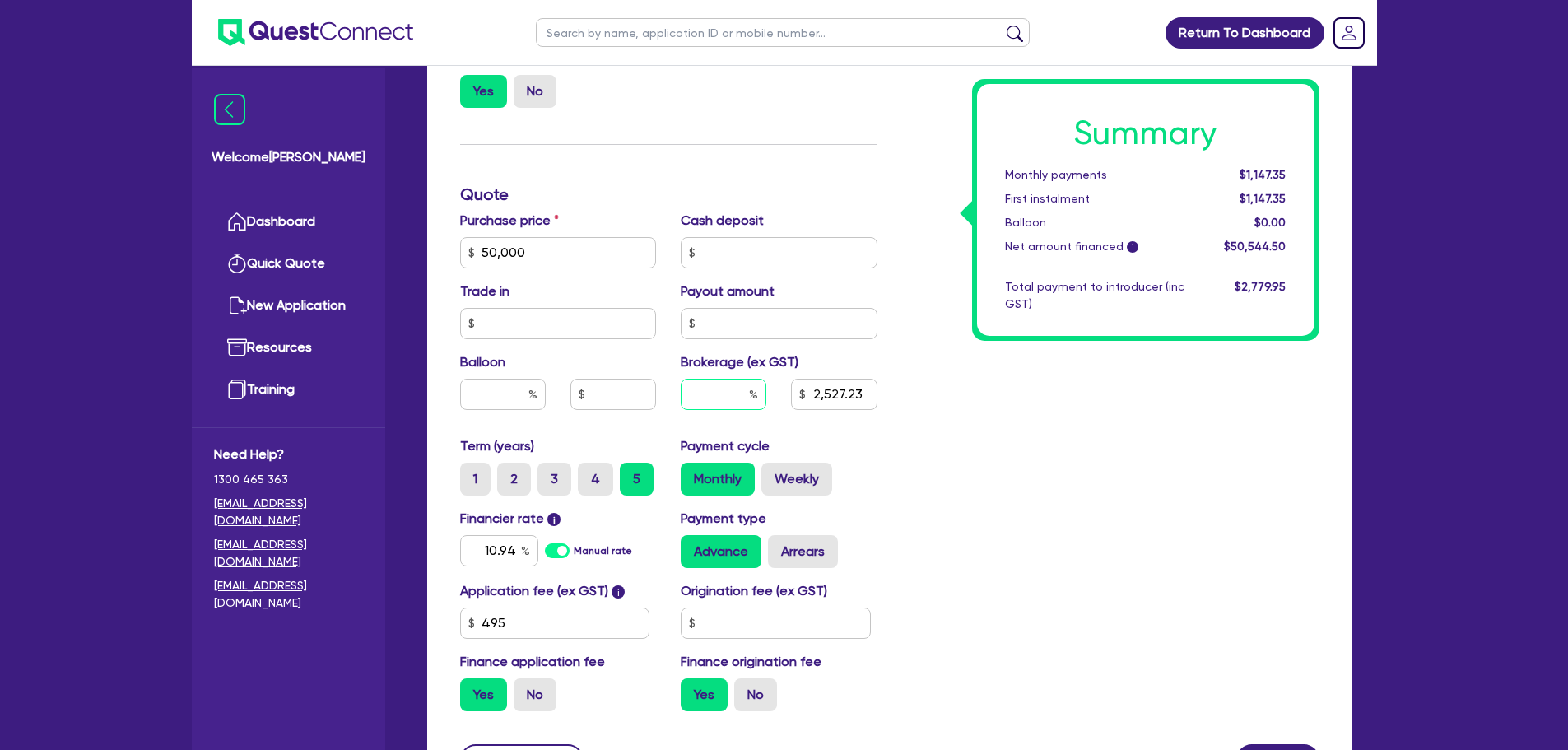
click at [748, 395] on input "text" at bounding box center [723, 394] width 85 height 31
type input "8"
type input "50,000"
type input "2,527.23"
type input "50,000"
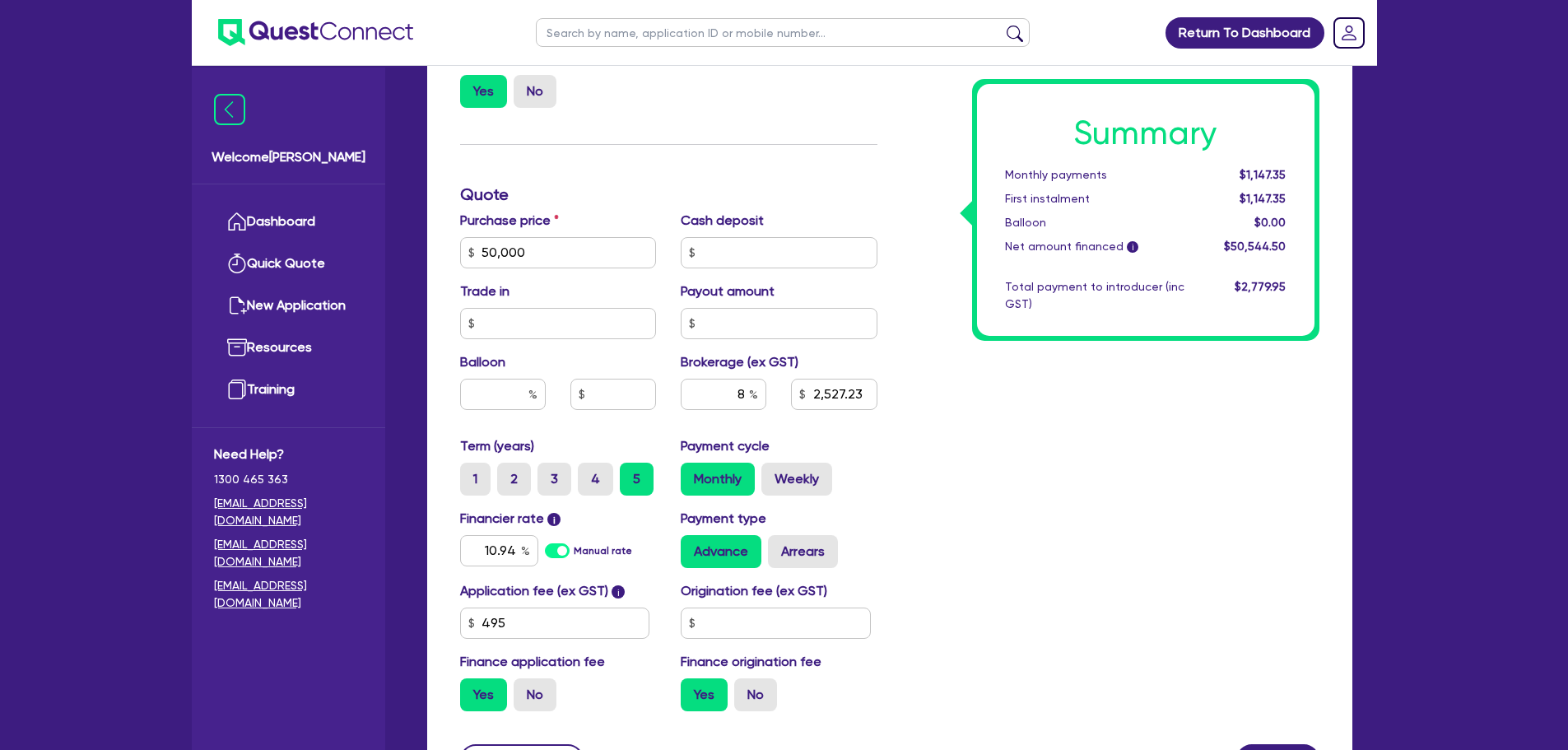
type input "4,043.56"
click at [920, 478] on div "Summary Monthly payments $1,183.24 First instalment $1,183.24 Balloon $0.00 Net…" at bounding box center [1111, 243] width 442 height 963
click at [740, 395] on input "8" at bounding box center [723, 394] width 85 height 31
click at [742, 395] on input "8" at bounding box center [723, 394] width 85 height 31
type input "50,000"
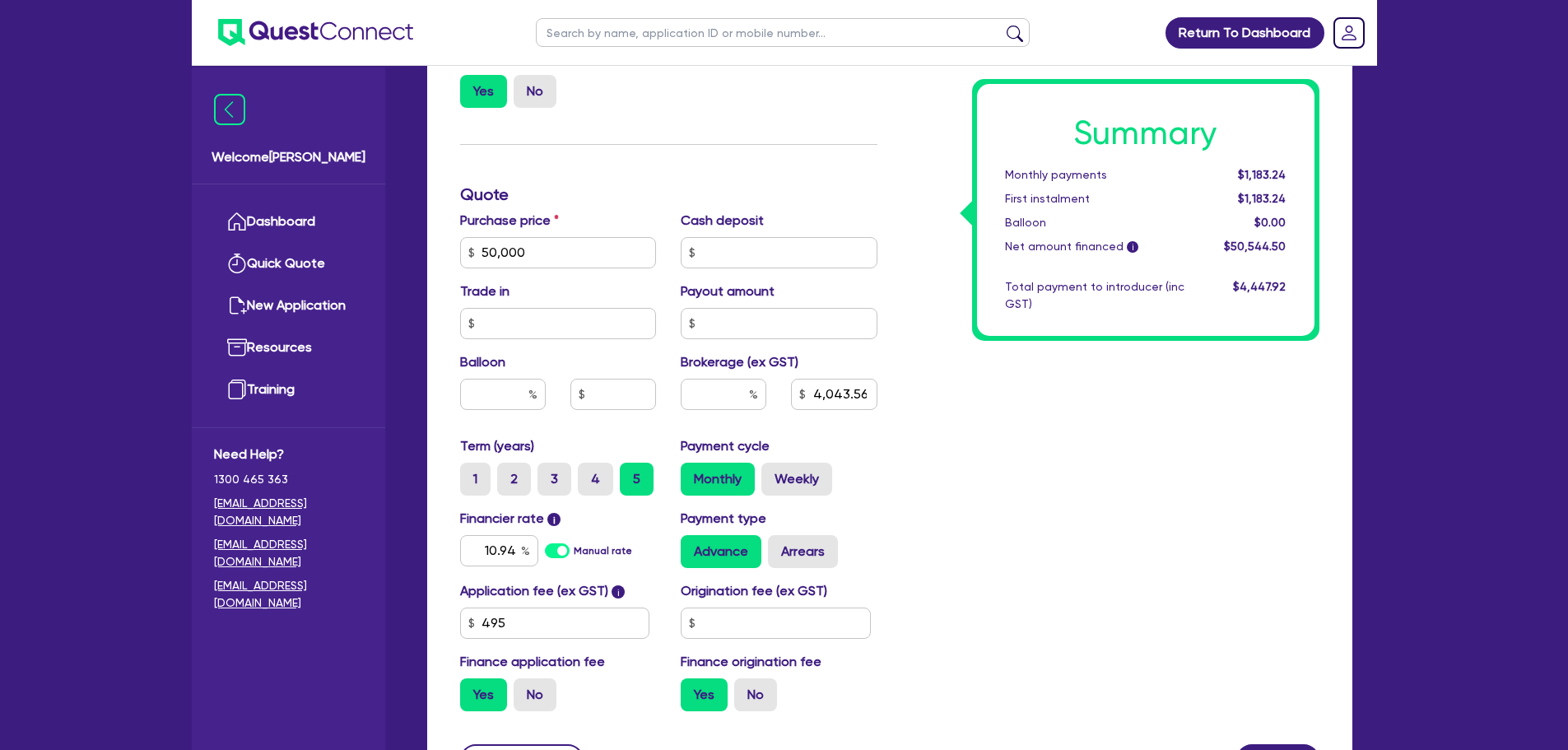
type input "4,043.56"
type input "50,000"
click at [1142, 503] on div "Summary Monthly payments $1,087.54 First instalment $1,087.54 Balloon $0.00 Net…" at bounding box center [1111, 243] width 442 height 963
click at [727, 399] on input "text" at bounding box center [723, 394] width 85 height 31
type input "8"
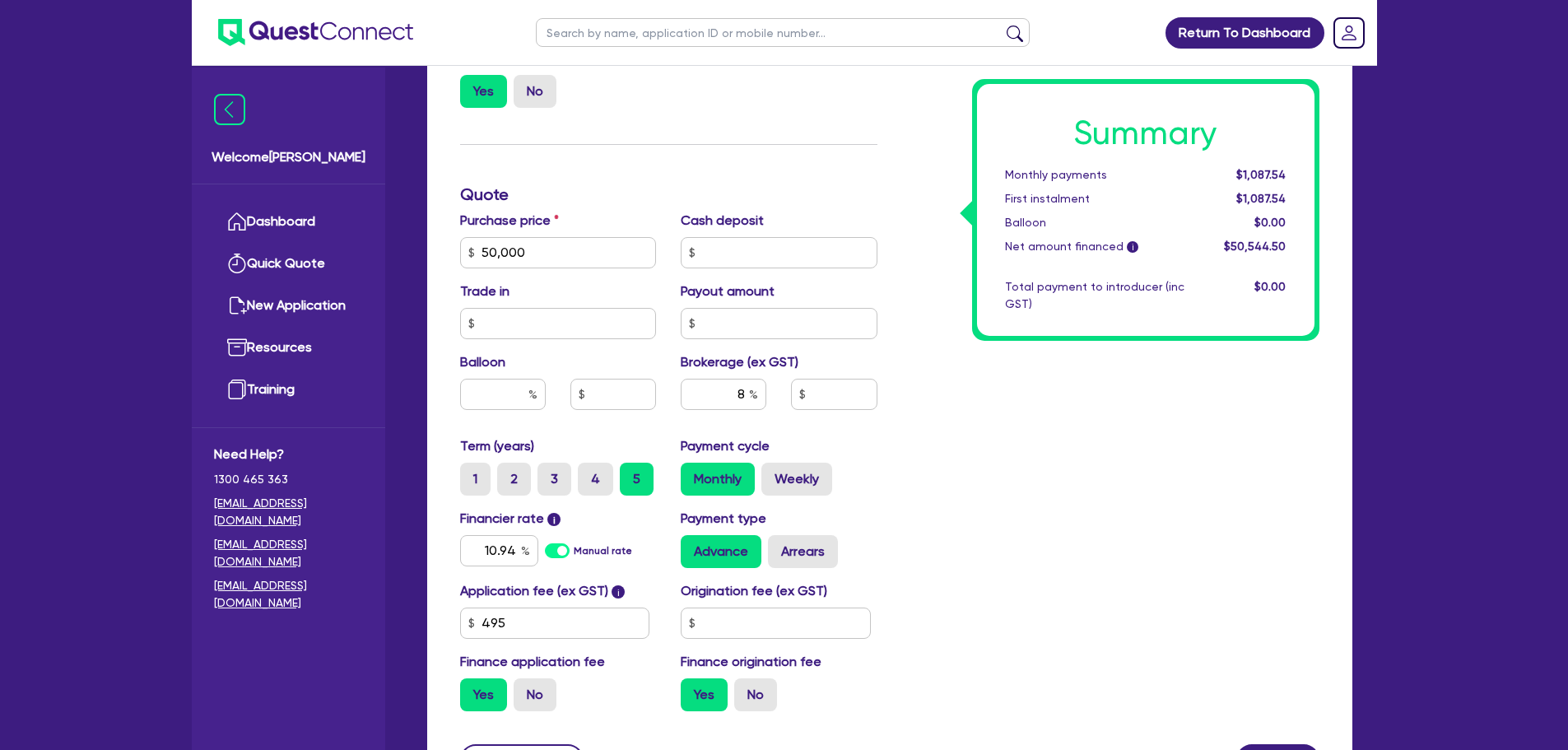
type input "50,000"
type input "4,043.56"
click at [893, 461] on div "Summary Monthly payments $1,183.24 First instalment $1,183.24 Balloon $0.00 Net…" at bounding box center [1111, 243] width 442 height 963
click at [550, 242] on input "50,000" at bounding box center [558, 253] width 196 height 31
type input "5"
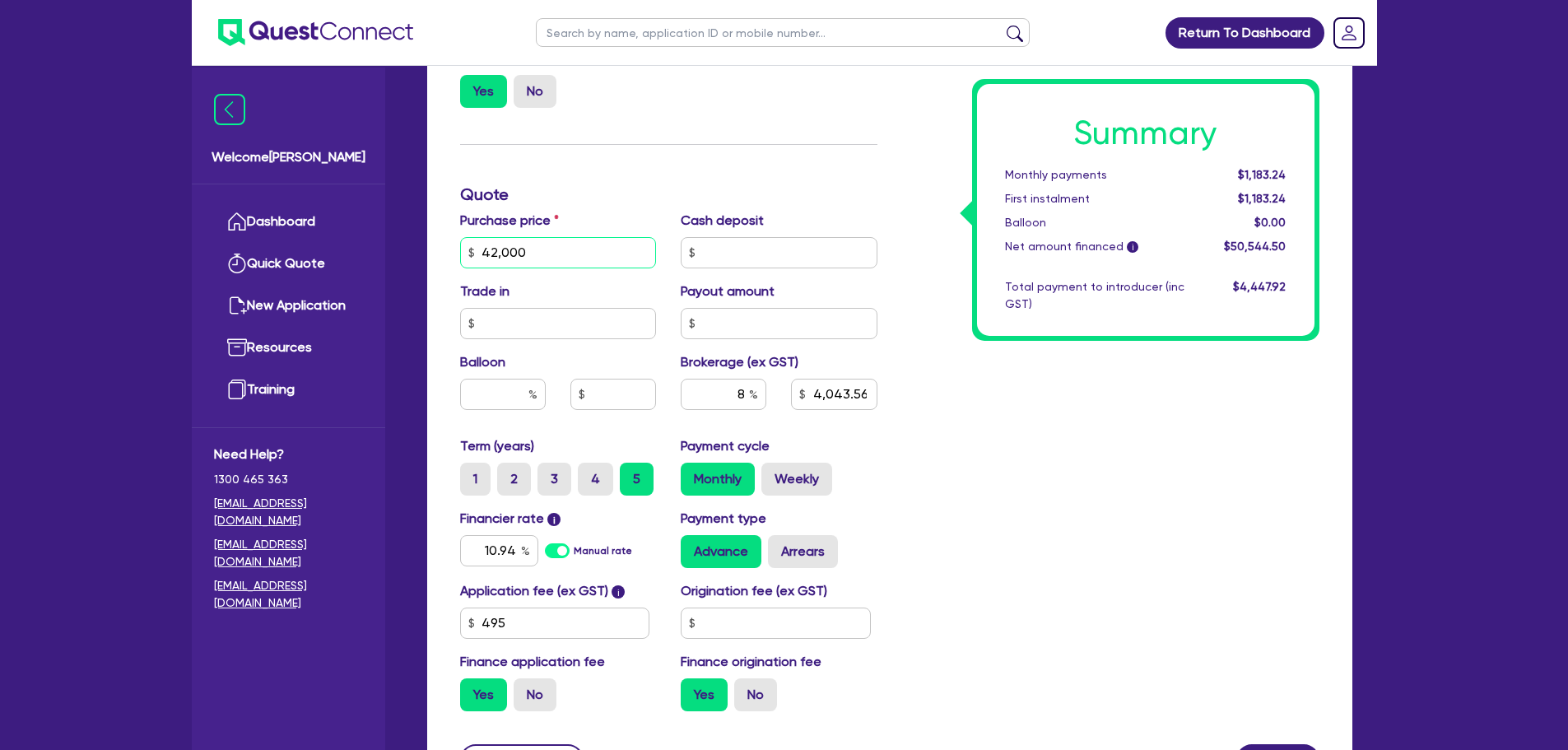
type input "42,000"
type input "3,403.56"
click at [642, 196] on h3 "Quote" at bounding box center [669, 194] width 418 height 20
click at [560, 257] on input "4,200" at bounding box center [558, 253] width 196 height 31
type input "4"
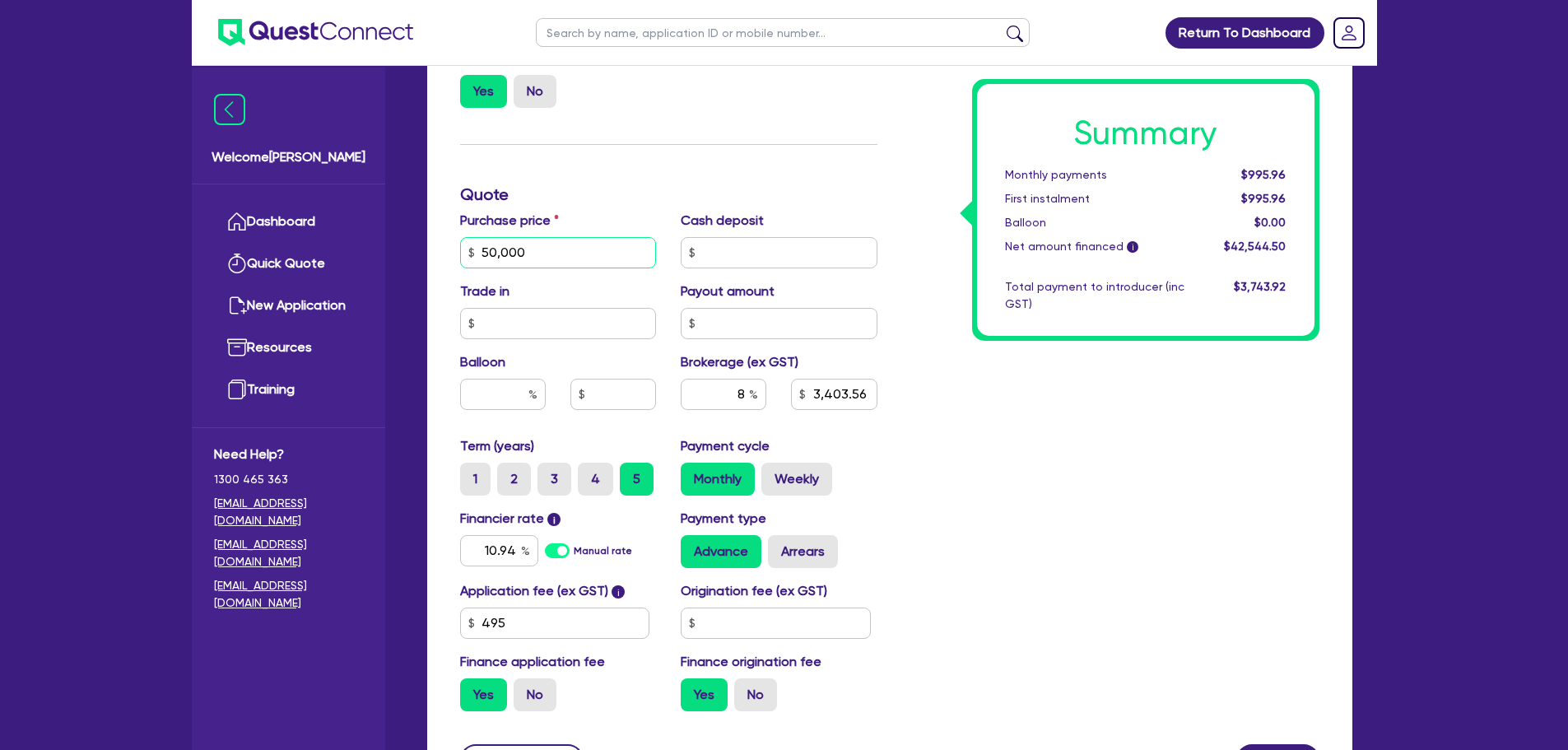
type input "50,000"
type input "4,043.56"
click at [682, 139] on div "Finance type Chattel Mortgage Business Loan Asset type category Select Cars and…" at bounding box center [669, 243] width 442 height 963
click at [741, 386] on input "8" at bounding box center [723, 394] width 85 height 31
type input "6"
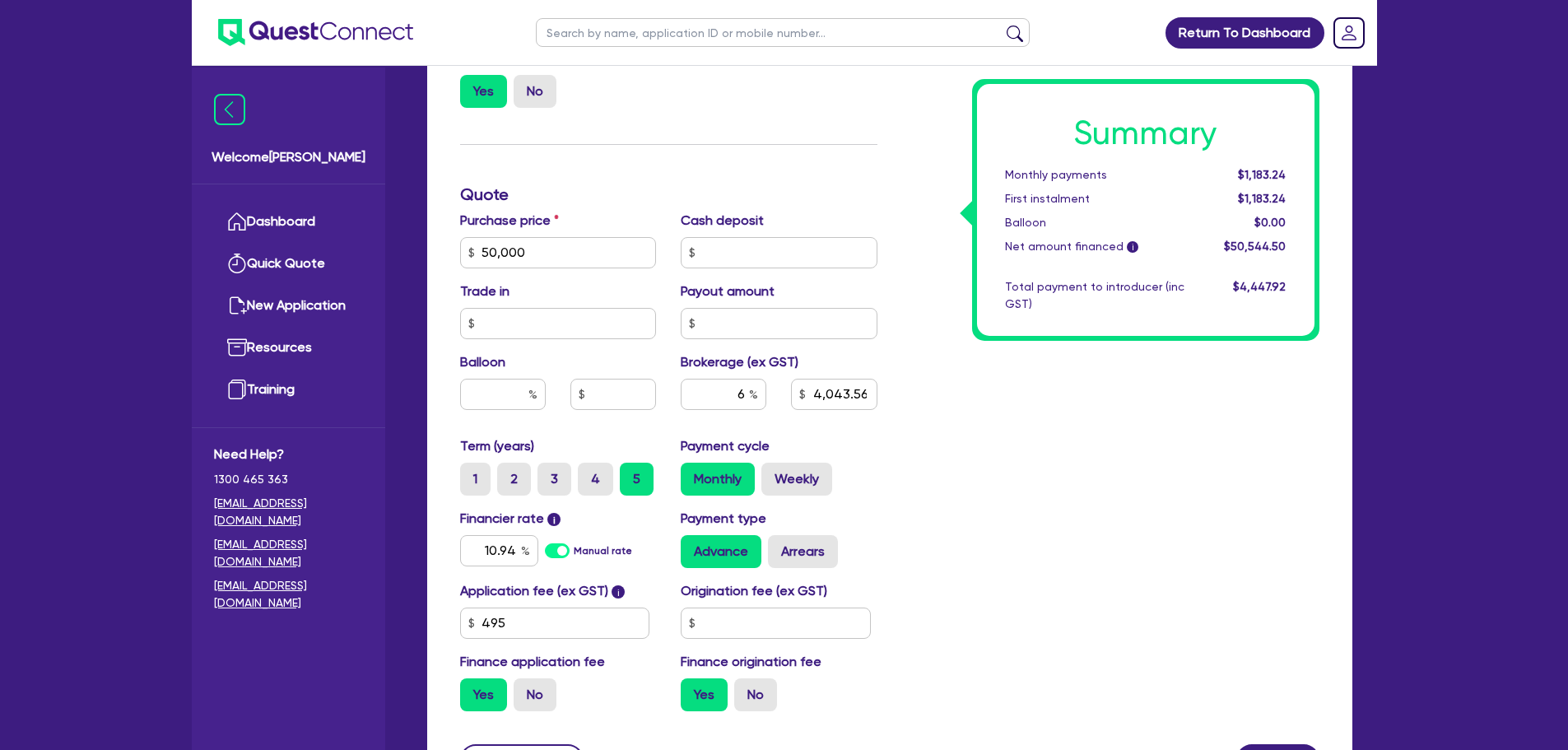
type input "3,032.67"
click at [827, 437] on div "Payment cycle Monthly Weekly" at bounding box center [778, 466] width 221 height 59
click at [728, 633] on input "text" at bounding box center [775, 623] width 190 height 31
type input "900"
type input "3,092.07"
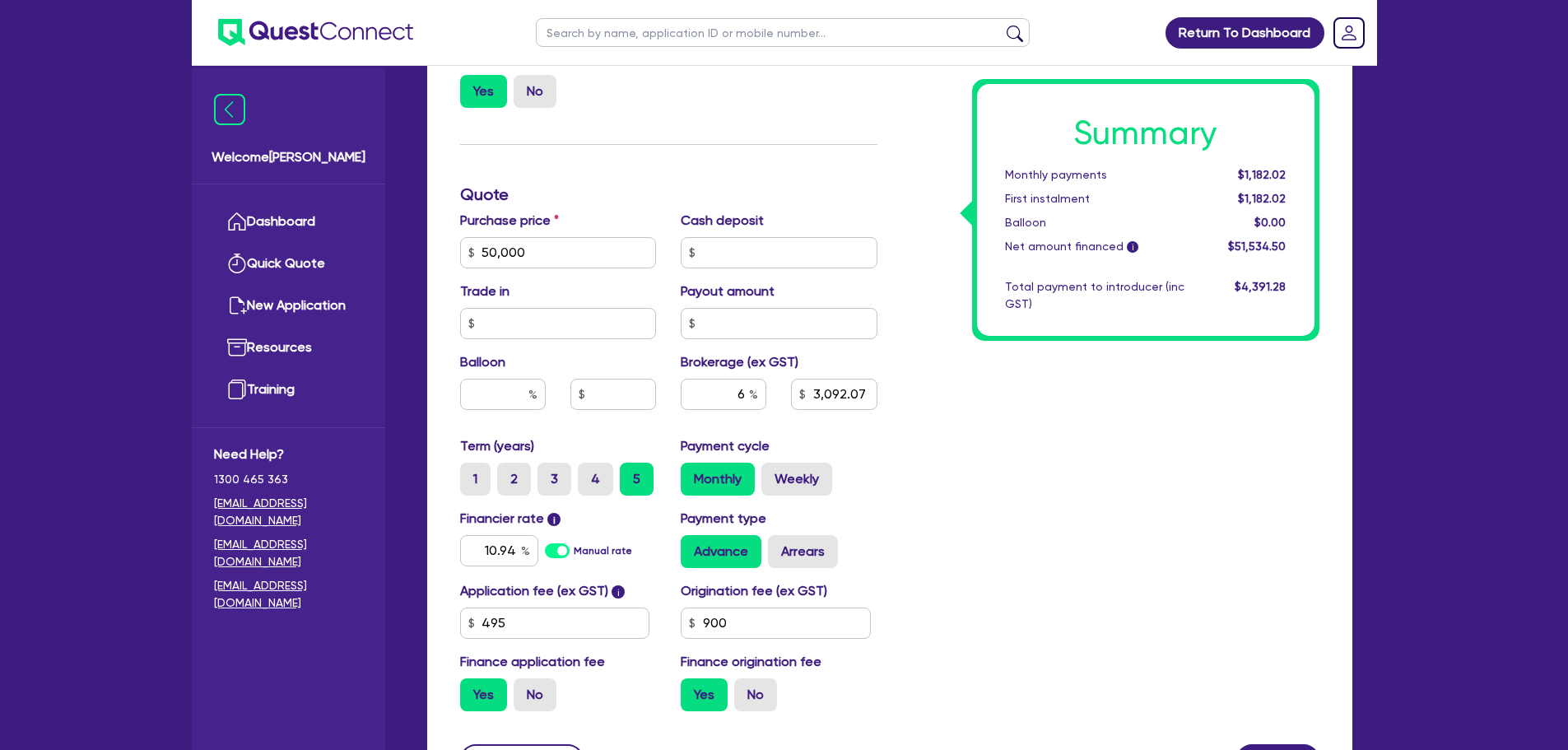
click at [1019, 594] on div "Summary Monthly payments $1,182.02 First instalment $1,182.02 Balloon $0.00 Net…" at bounding box center [1111, 243] width 442 height 963
click at [745, 387] on input "6" at bounding box center [723, 394] width 85 height 31
type input "8"
type input "4,122.76"
click at [898, 431] on div "Summary Monthly payments $1,206.42 First instalment $1,206.42 Balloon $0.00 Net…" at bounding box center [1111, 243] width 442 height 963
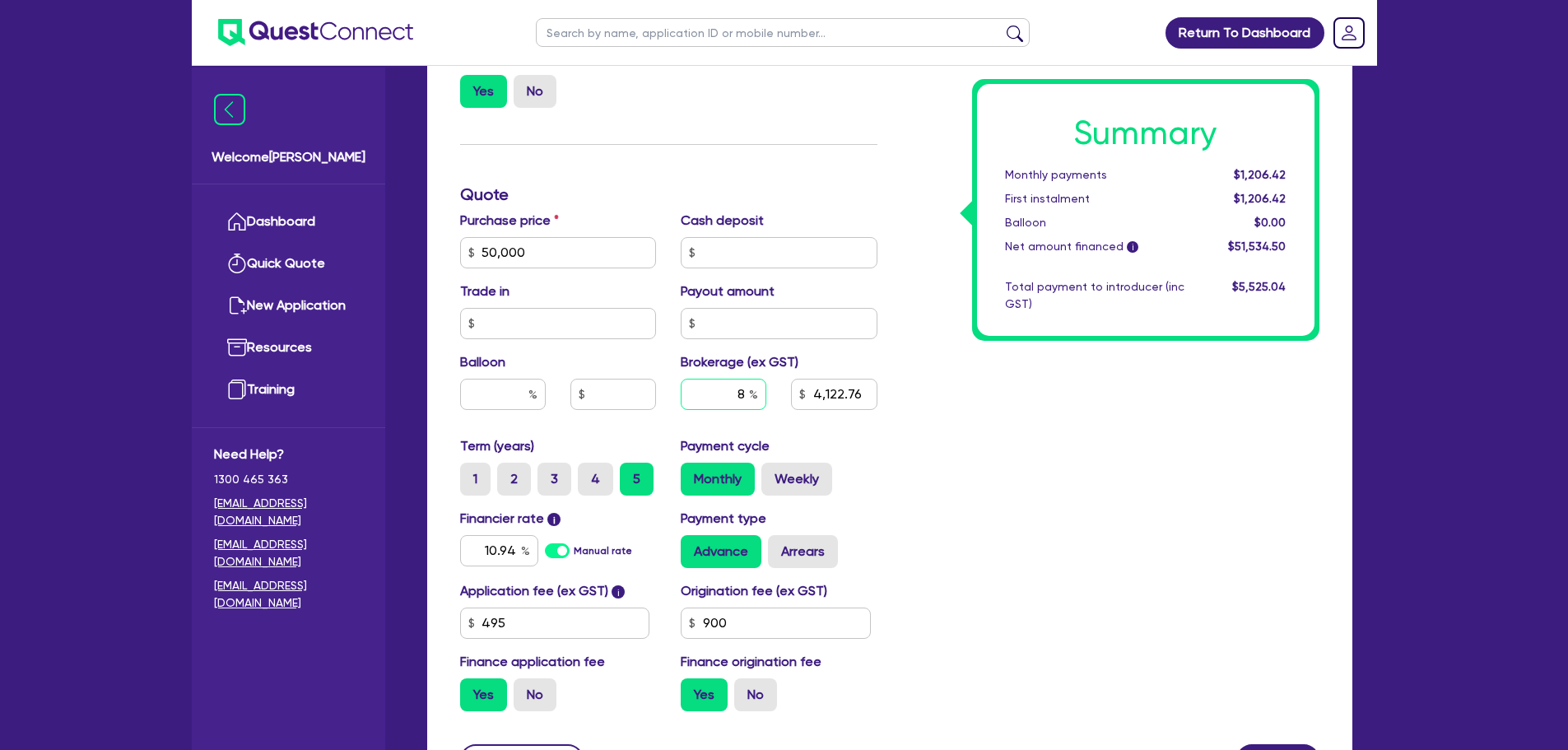
click at [743, 395] on input "8" at bounding box center [723, 394] width 85 height 31
type input "5"
type input "2,576.73"
click at [1018, 491] on div "Summary Monthly payments Calculating... First instalment Calculating... Balloon…" at bounding box center [1111, 243] width 442 height 963
click at [753, 404] on input "5" at bounding box center [723, 394] width 85 height 31
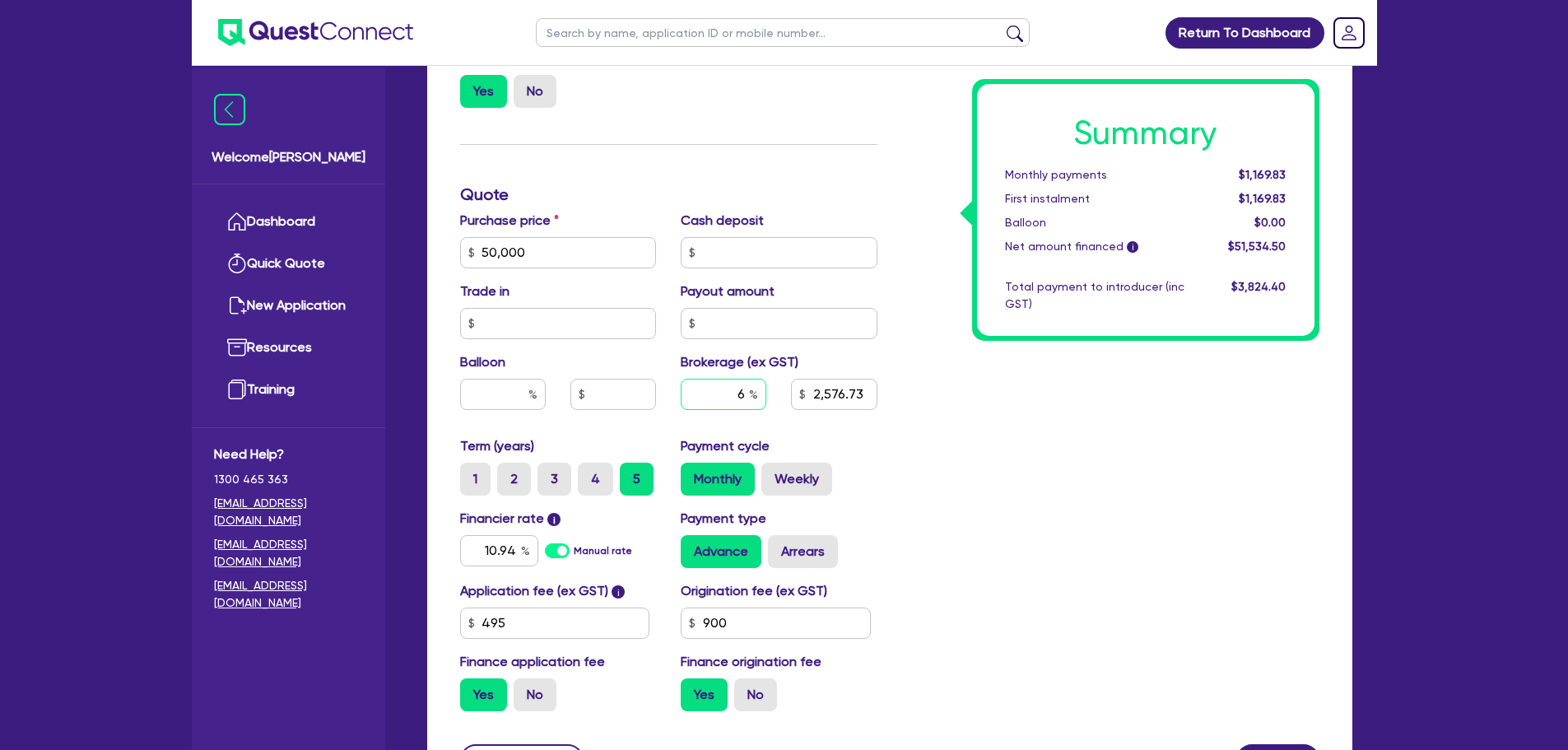
type input "6"
type input "3,092.07"
click at [865, 432] on div "Purchase price 50,000 Cash deposit Trade in Payout amount Balloon Brokerage (ex…" at bounding box center [669, 324] width 442 height 226
click at [744, 396] on input "text" at bounding box center [723, 394] width 85 height 31
type input "8"
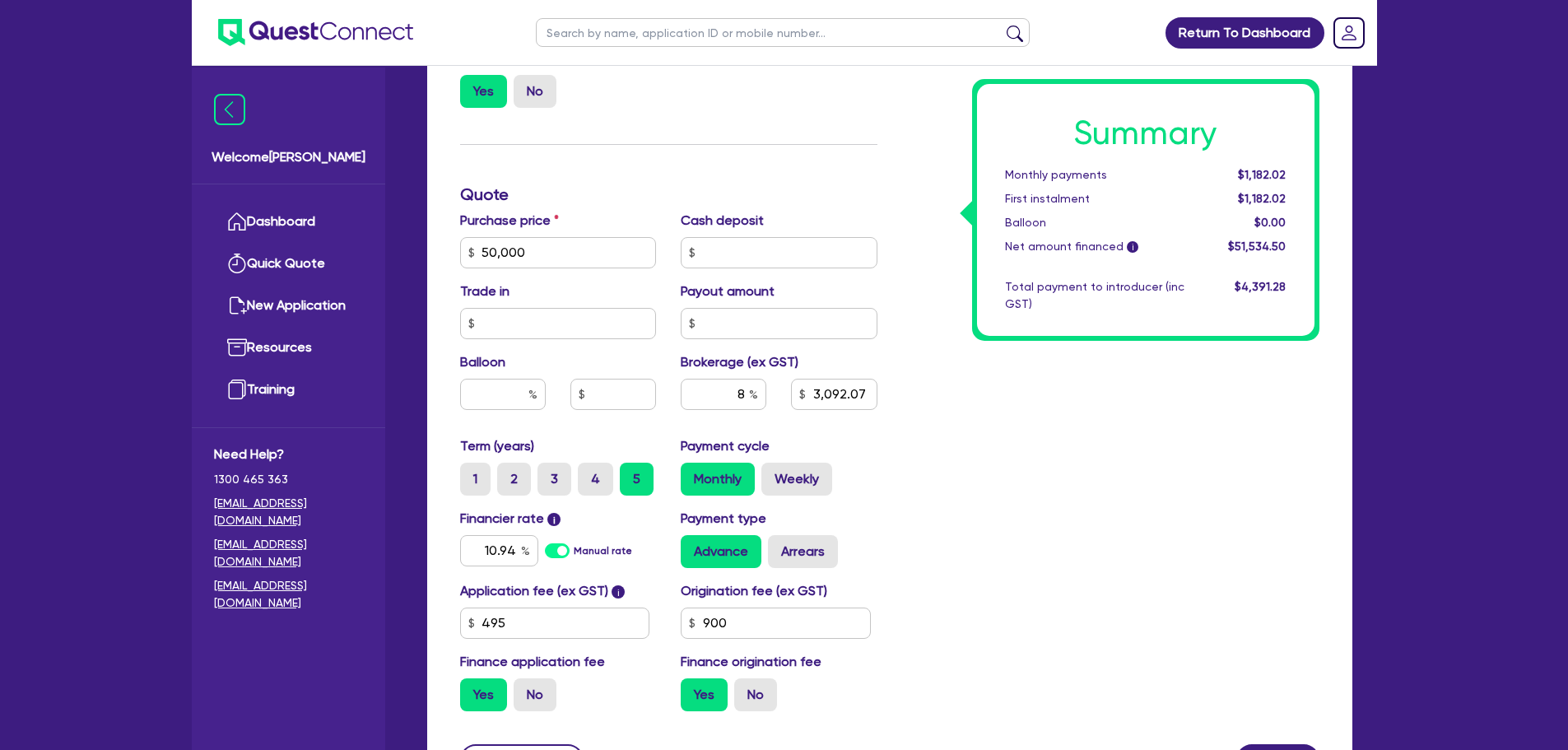
type input "4,122.76"
click at [945, 471] on div "Summary Monthly payments $1,206.42 First instalment $1,206.42 Balloon $0.00 Net…" at bounding box center [1111, 243] width 442 height 963
click at [749, 628] on input "90" at bounding box center [775, 623] width 190 height 31
type input "9"
type input "4,043.56"
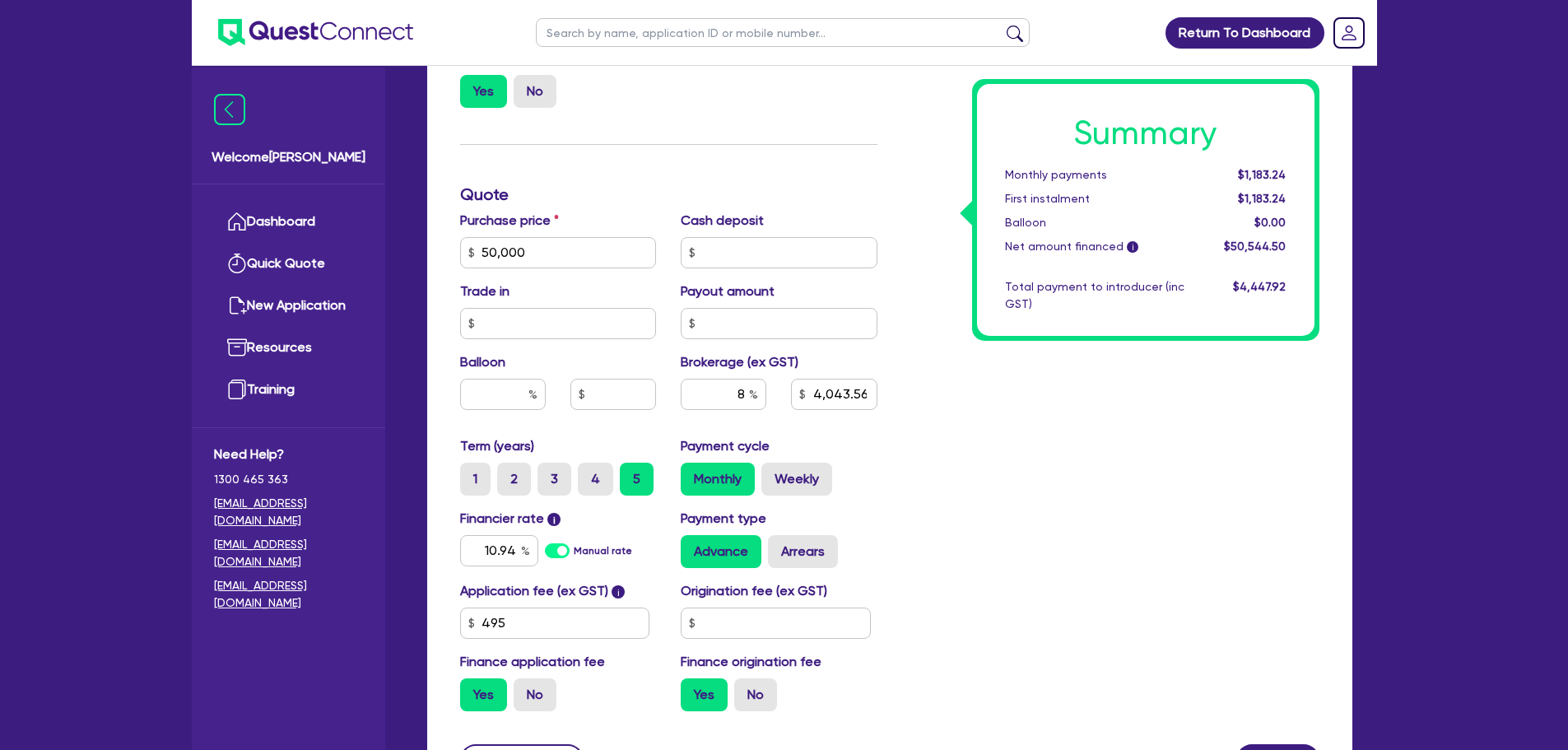
click at [999, 569] on div "Summary Monthly payments $1,183.24 First instalment $1,183.24 Balloon $0.00 Net…" at bounding box center [1111, 243] width 442 height 963
click at [741, 398] on input "8" at bounding box center [723, 394] width 85 height 31
type input "6"
type input "3,032.67"
click at [980, 475] on div "Summary Monthly payments Calculating... First instalment Calculating... Balloon…" at bounding box center [1111, 243] width 442 height 963
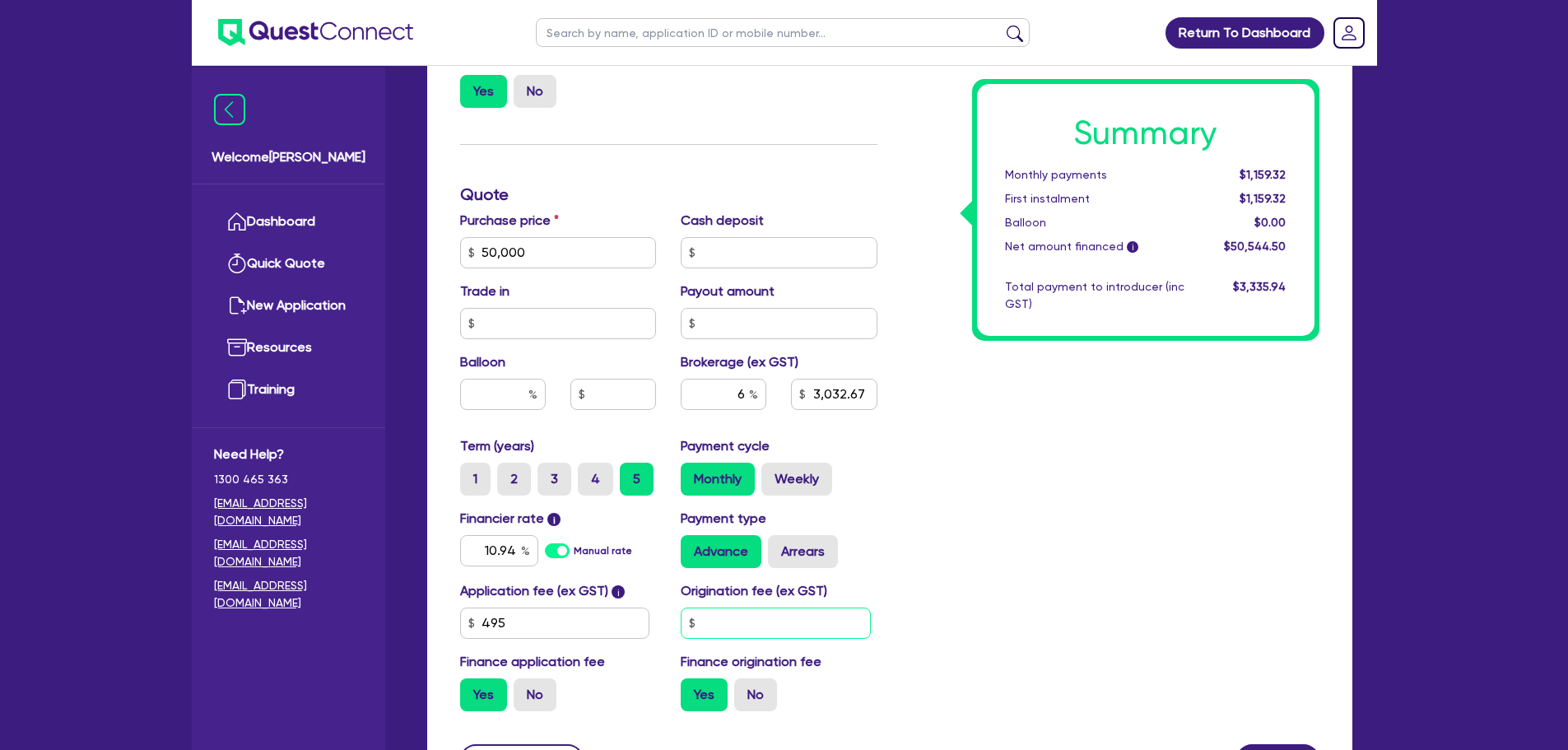
click at [736, 621] on input "text" at bounding box center [775, 623] width 190 height 31
type input "8"
type input "900"
click at [1021, 533] on div "Summary Monthly payments Calculating... First instalment Calculating... Balloon…" at bounding box center [1111, 243] width 442 height 963
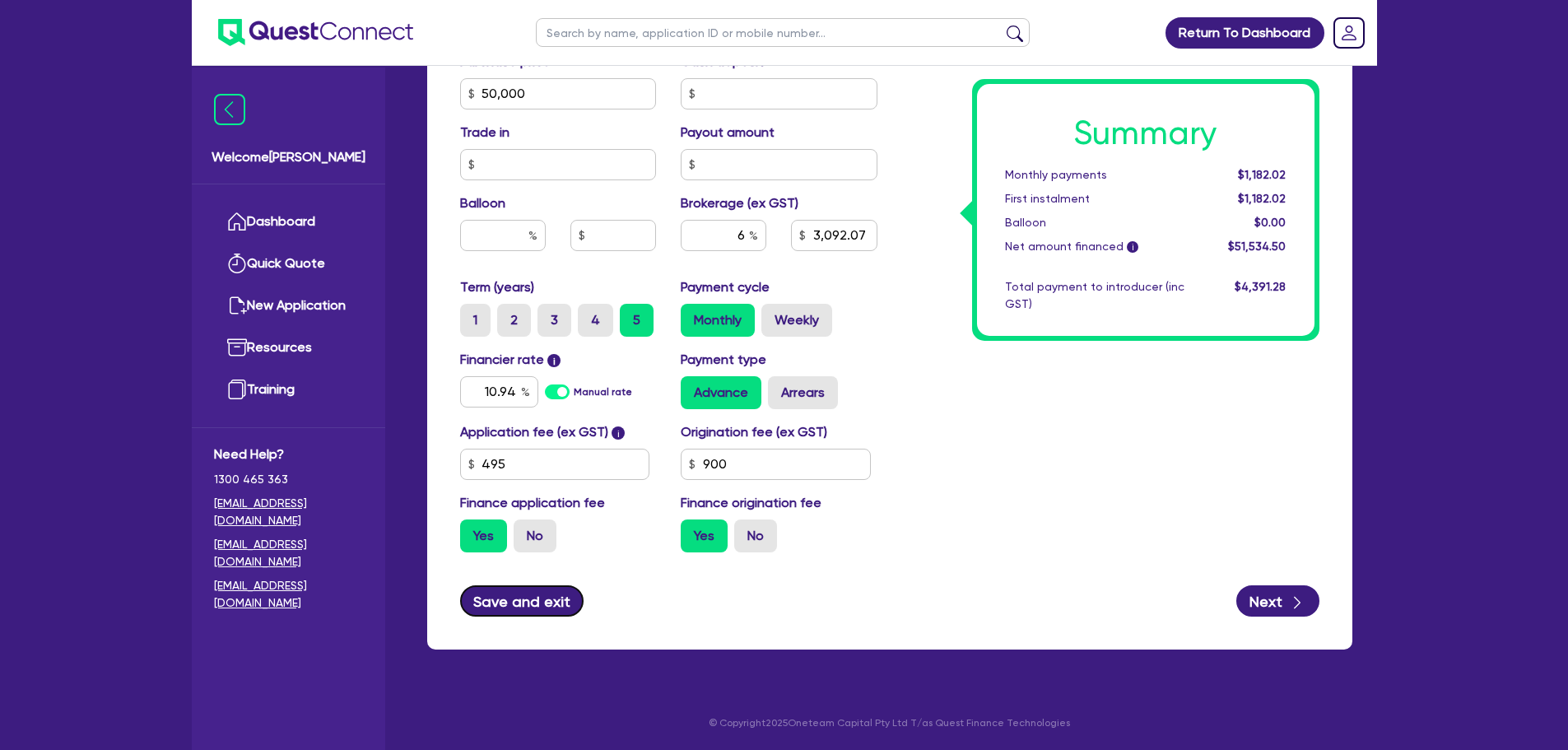
click at [566, 600] on button "Save and exit" at bounding box center [522, 601] width 124 height 31
type input "3,092.07"
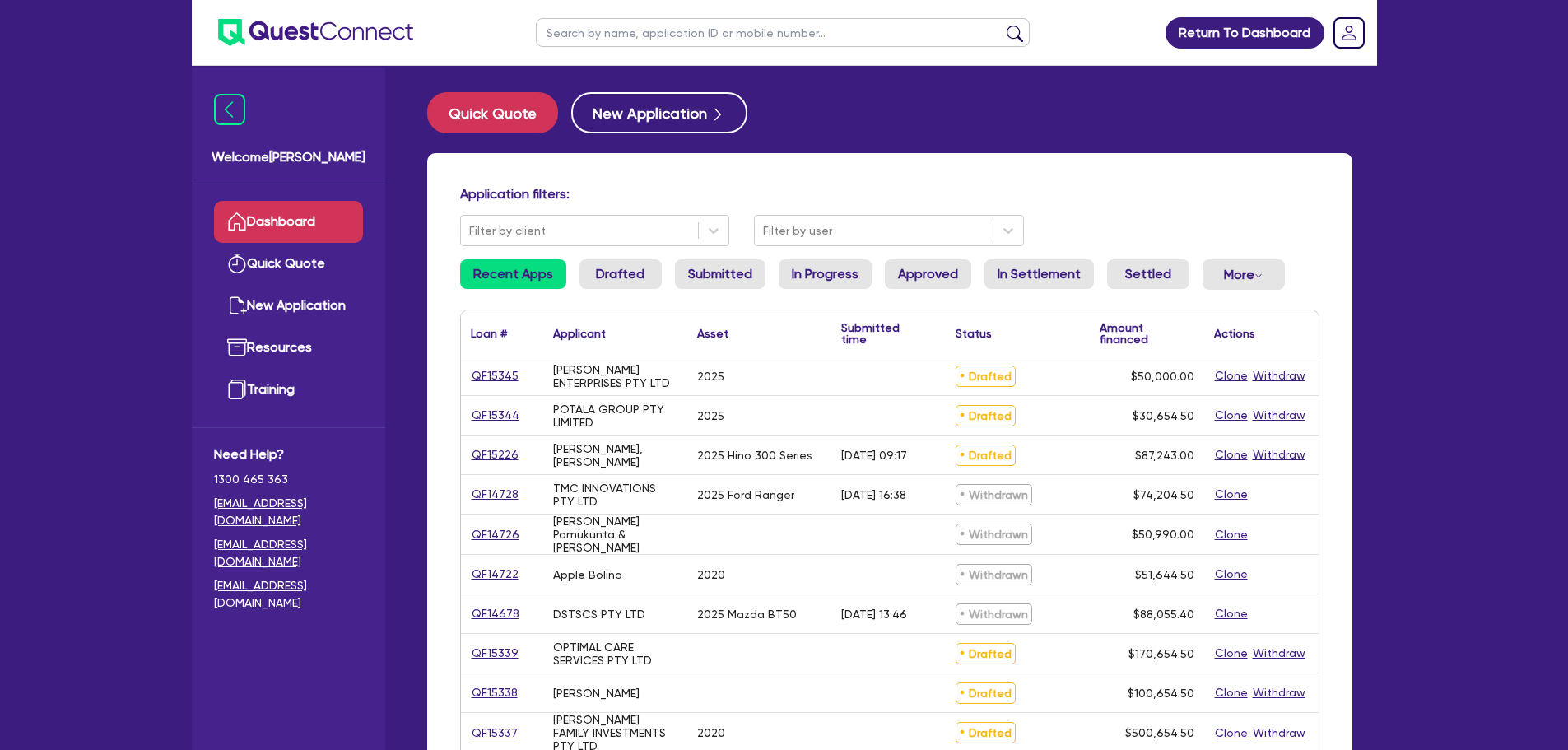
click at [905, 131] on div "Quick Quote New Application" at bounding box center [889, 112] width 925 height 41
